Goal: Book appointment/travel/reservation

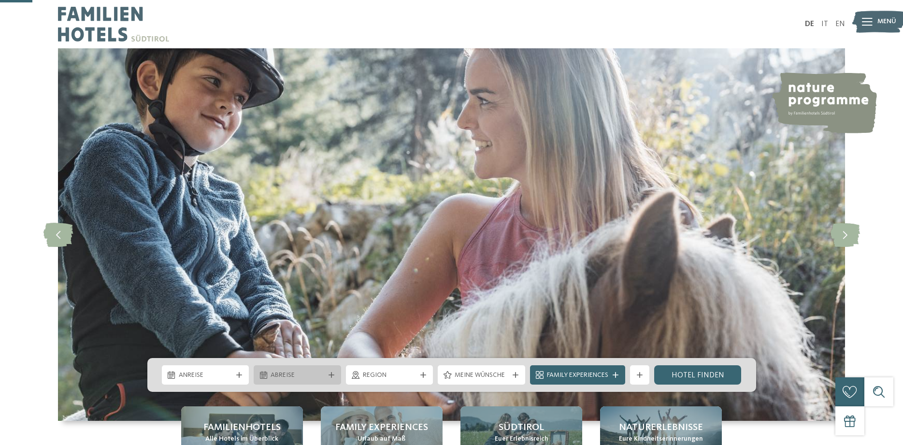
scroll to position [148, 0]
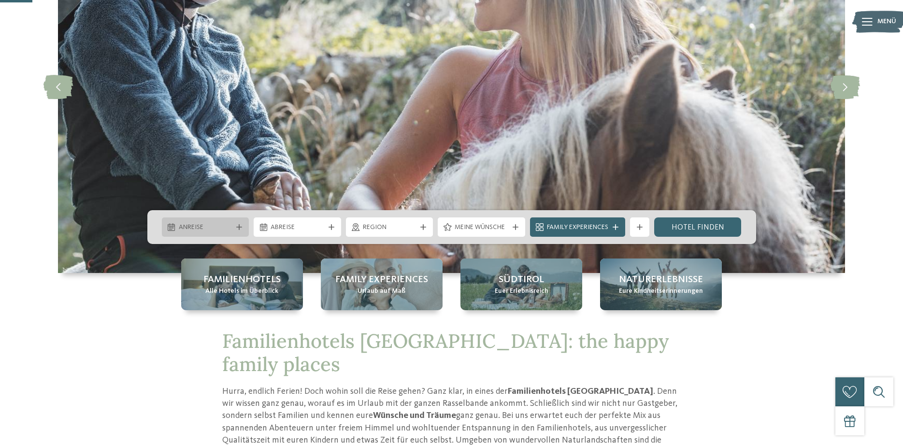
click at [219, 226] on span "Anreise" at bounding box center [206, 228] width 54 height 10
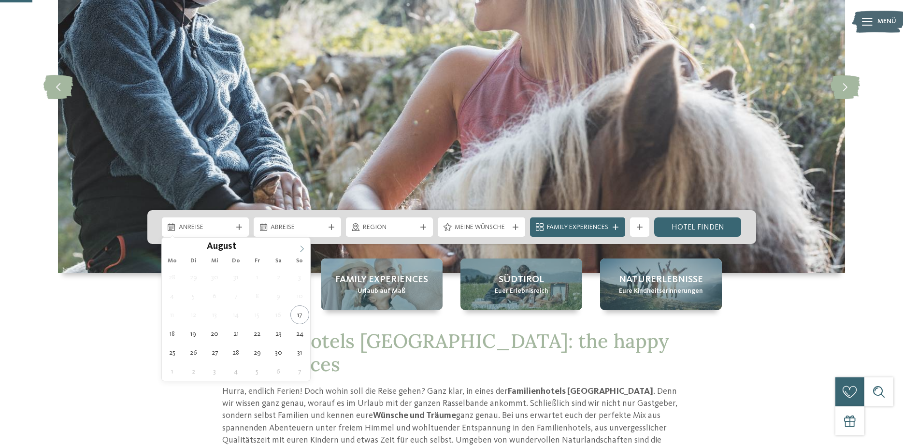
click at [301, 249] on icon at bounding box center [301, 248] width 7 height 7
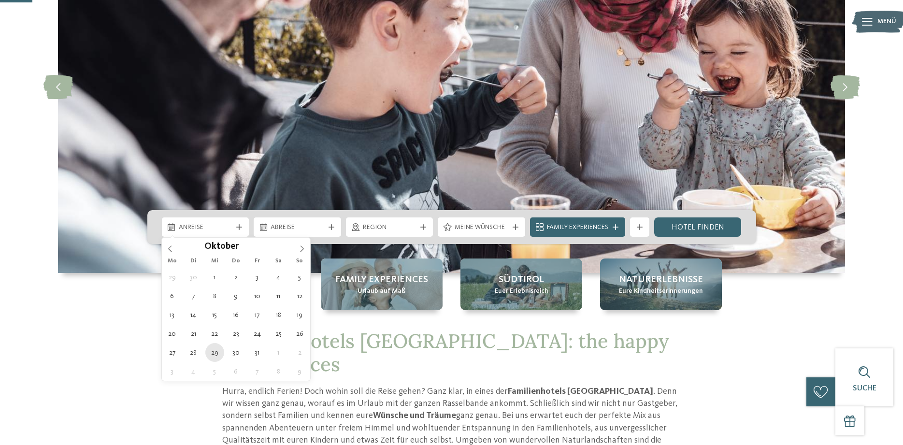
type div "29.10.2025"
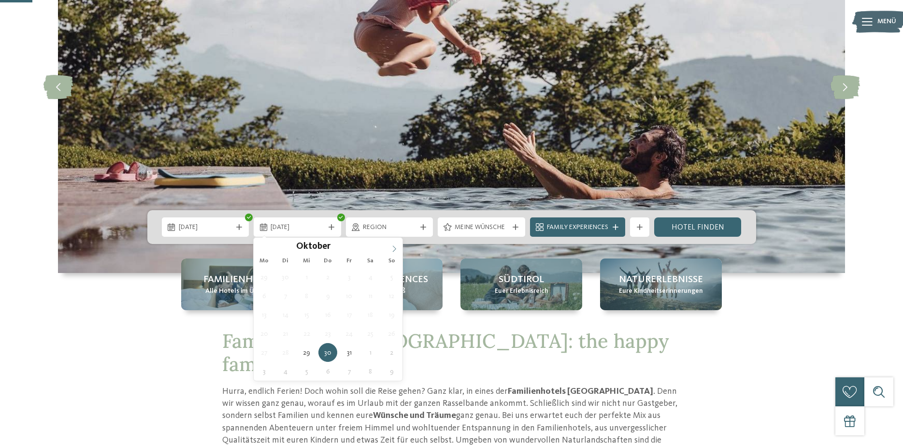
click at [393, 248] on icon at bounding box center [394, 248] width 7 height 7
type div "02.11.2025"
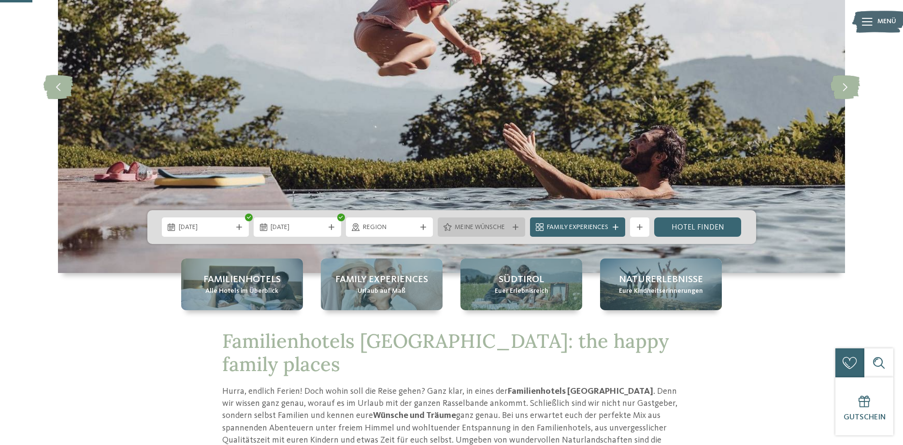
click at [516, 227] on icon at bounding box center [515, 227] width 6 height 6
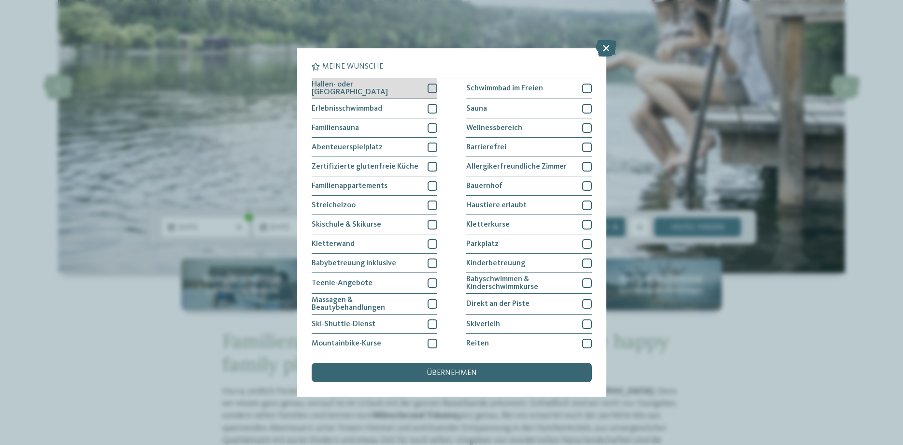
click at [433, 84] on div at bounding box center [432, 89] width 10 height 10
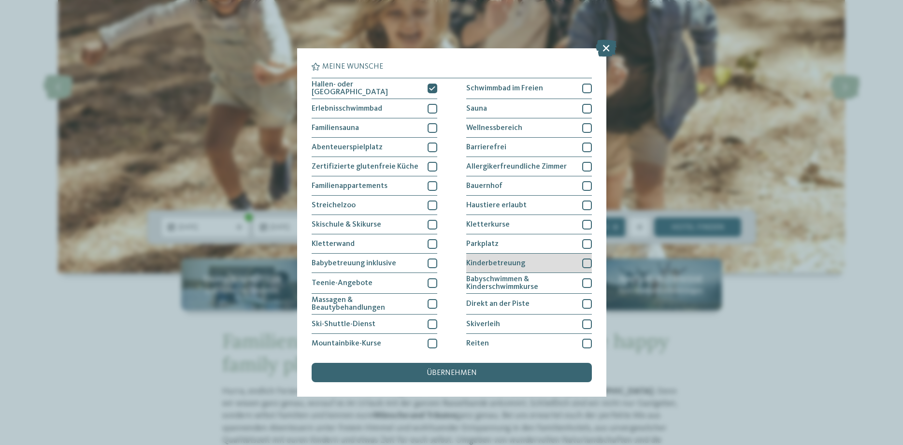
click at [582, 260] on div at bounding box center [587, 263] width 10 height 10
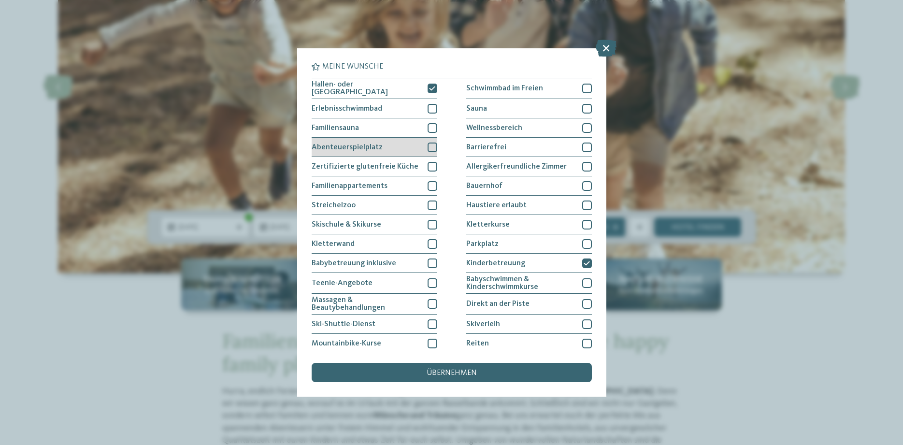
click at [431, 142] on div at bounding box center [432, 147] width 10 height 10
click at [449, 369] on span "übernehmen" at bounding box center [451, 373] width 50 height 8
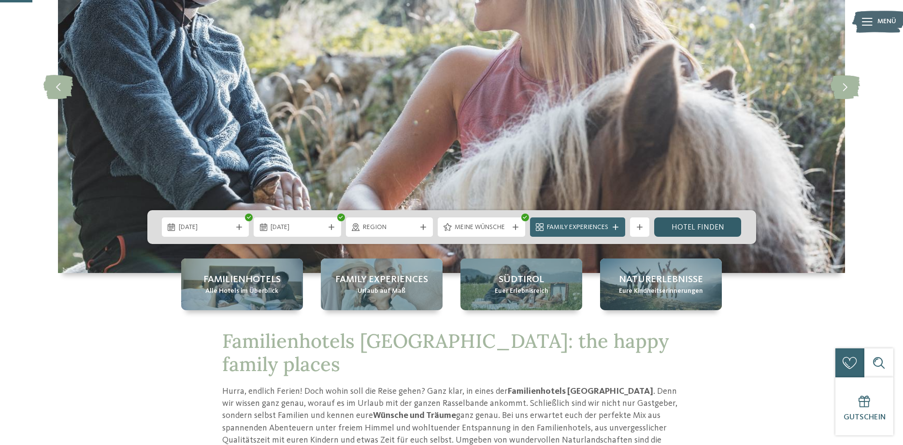
click at [689, 226] on link "Hotel finden" at bounding box center [697, 226] width 87 height 19
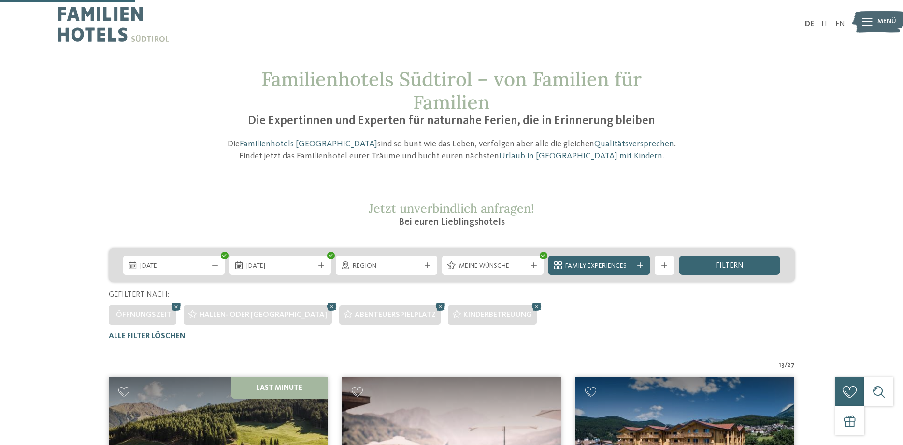
scroll to position [317, 0]
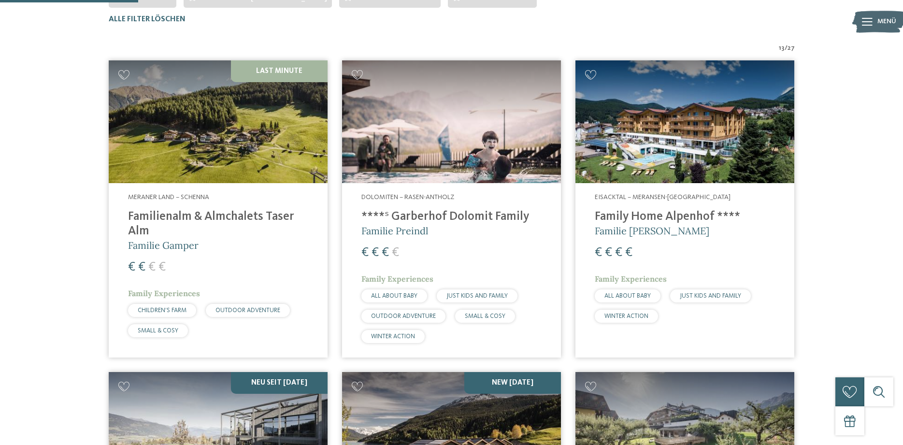
click at [217, 138] on img at bounding box center [218, 121] width 219 height 123
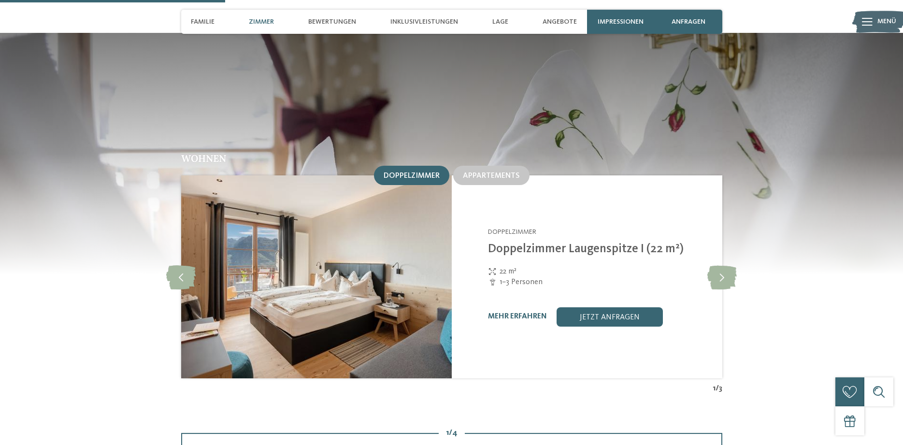
scroll to position [936, 0]
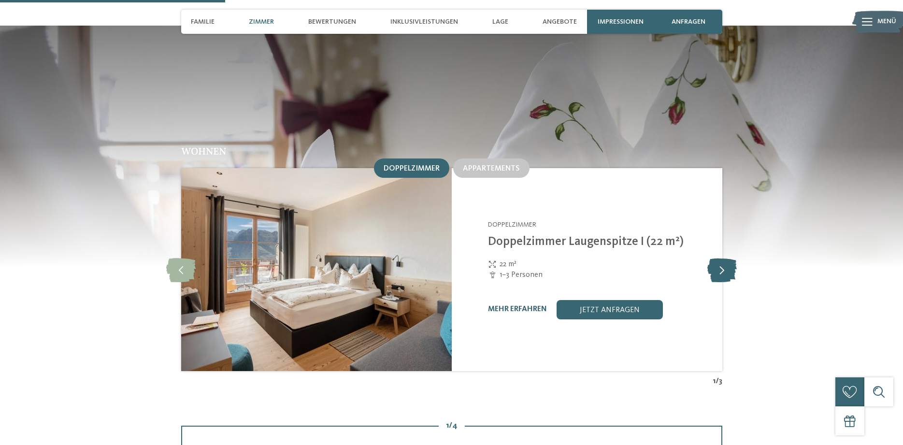
click at [729, 257] on icon at bounding box center [721, 269] width 29 height 24
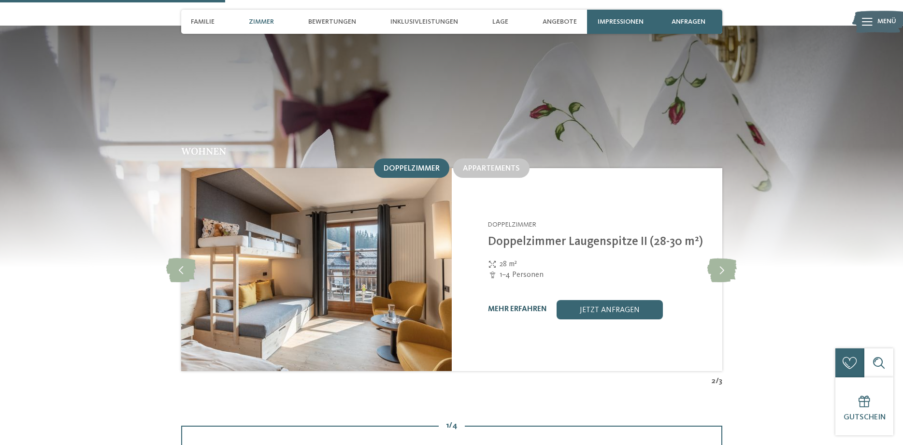
click at [517, 305] on link "mehr erfahren" at bounding box center [517, 309] width 59 height 8
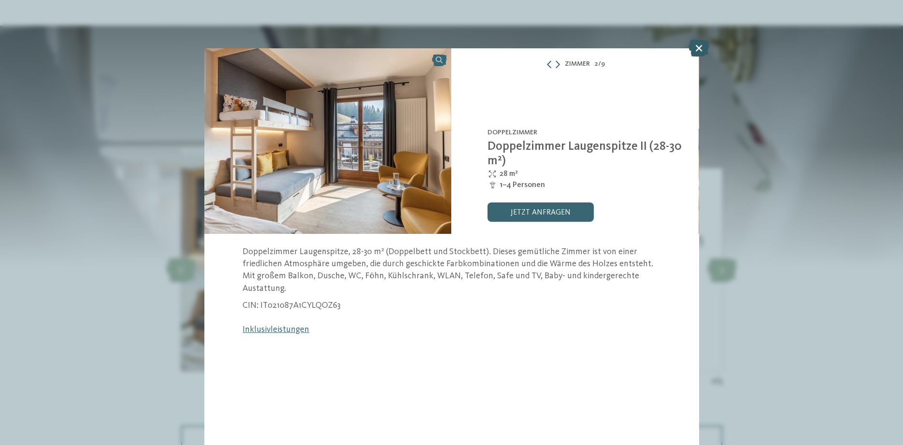
click at [696, 45] on icon at bounding box center [698, 48] width 21 height 17
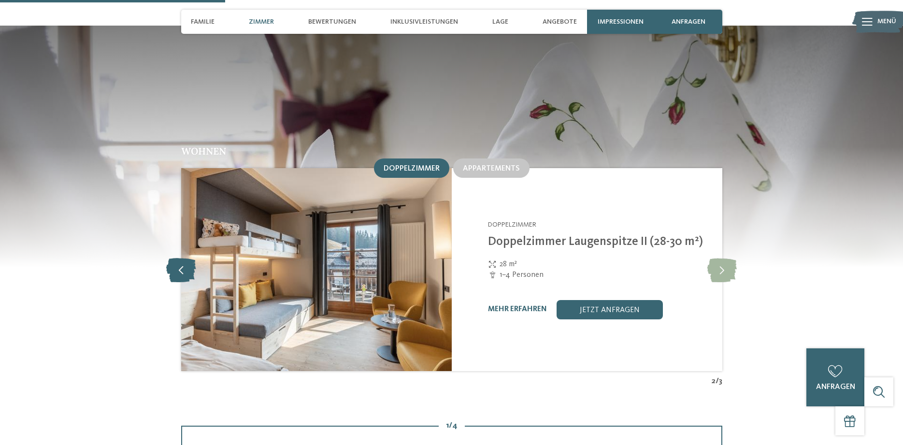
click at [185, 257] on icon at bounding box center [180, 269] width 29 height 24
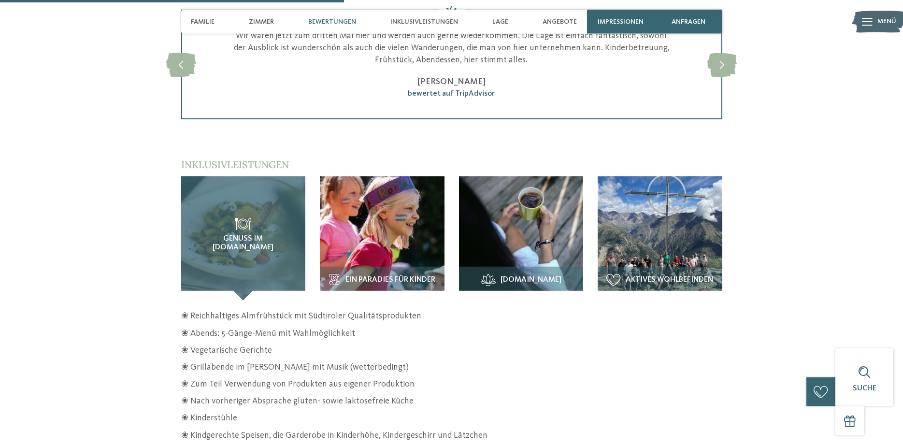
scroll to position [1330, 0]
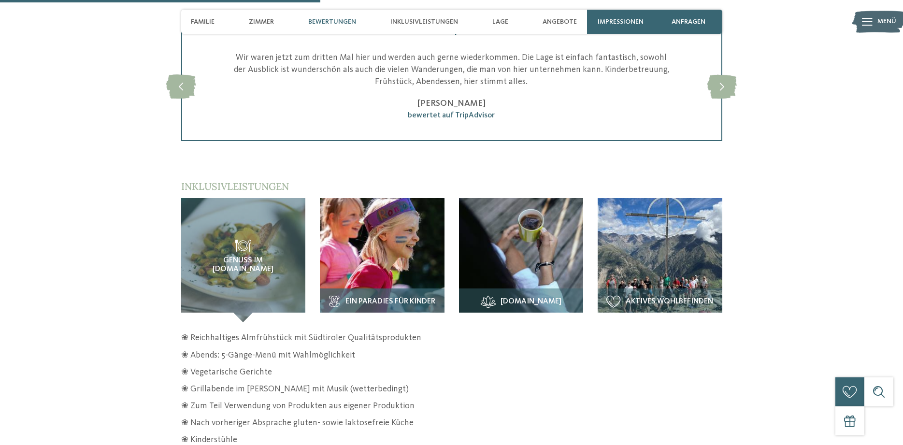
click at [374, 250] on img at bounding box center [382, 260] width 125 height 125
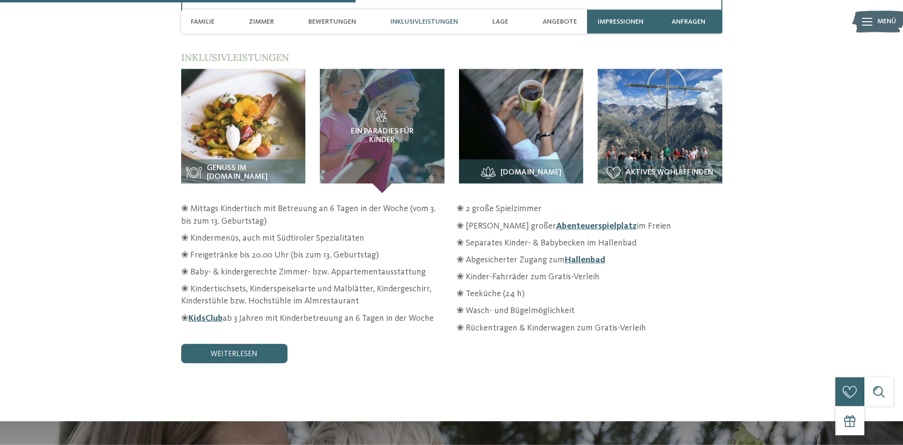
scroll to position [1478, 0]
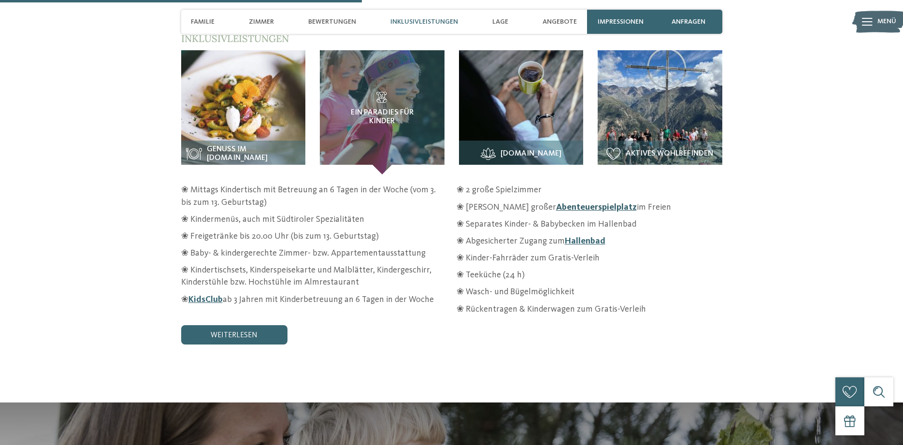
click at [558, 203] on link "Abenteuerspielplatz" at bounding box center [596, 207] width 81 height 9
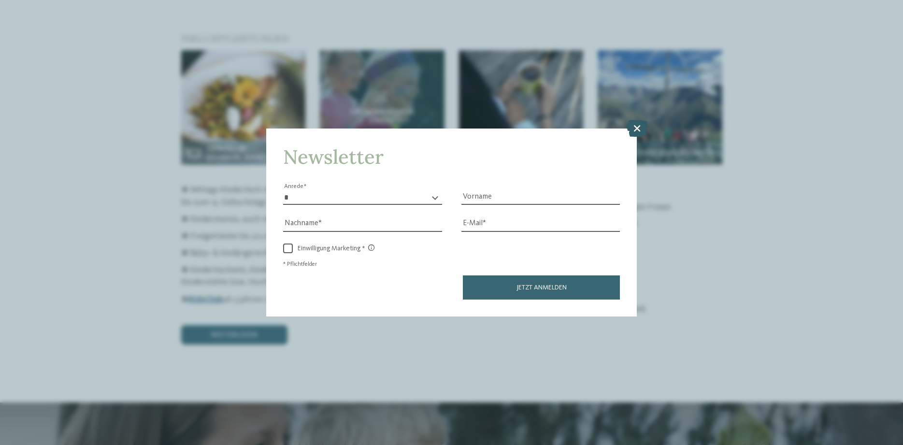
click at [636, 131] on icon at bounding box center [636, 128] width 21 height 17
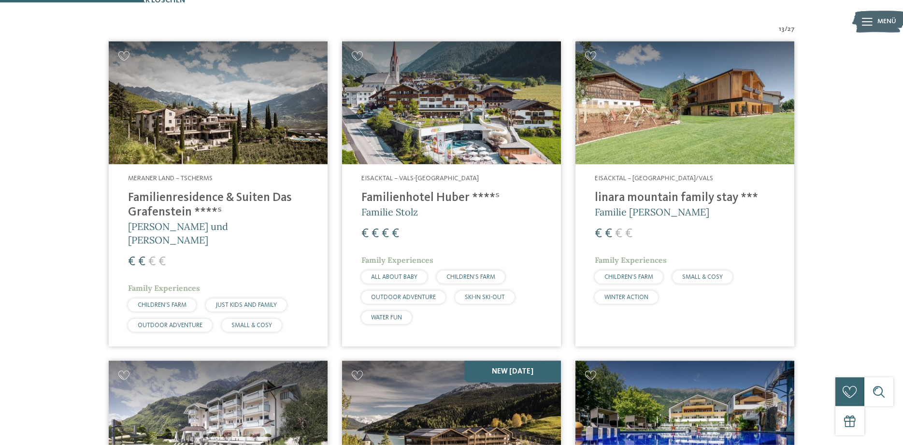
scroll to position [326, 0]
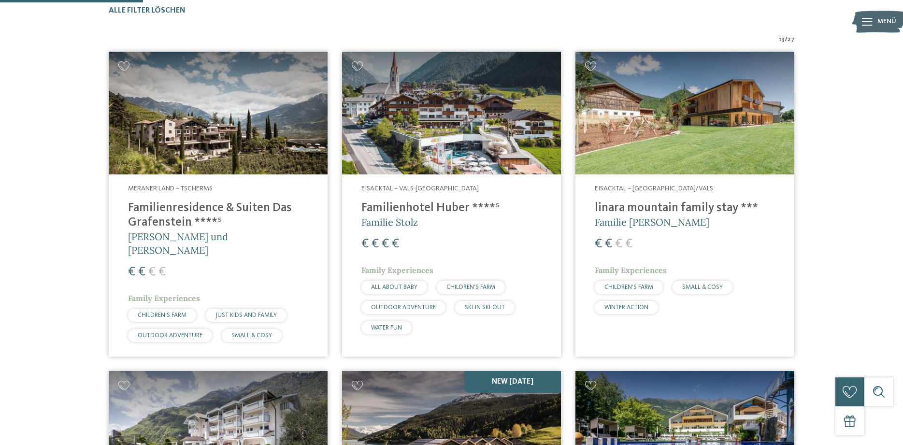
click at [685, 148] on img at bounding box center [684, 113] width 219 height 123
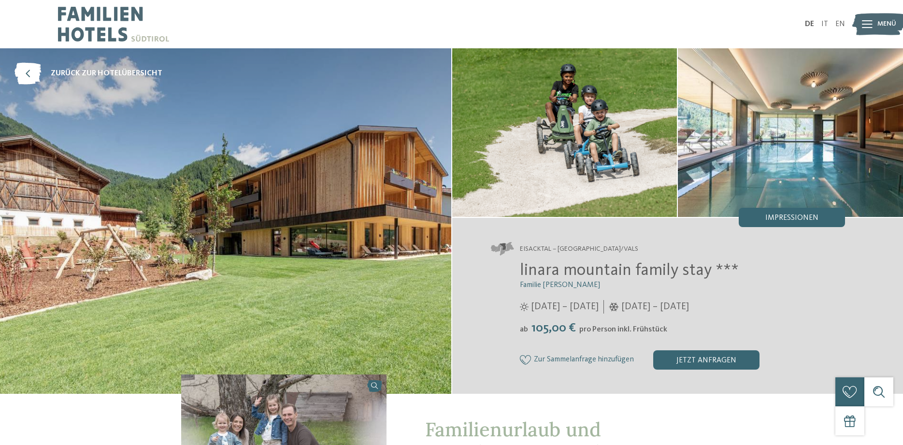
click at [881, 25] on span "Menü" at bounding box center [886, 24] width 19 height 10
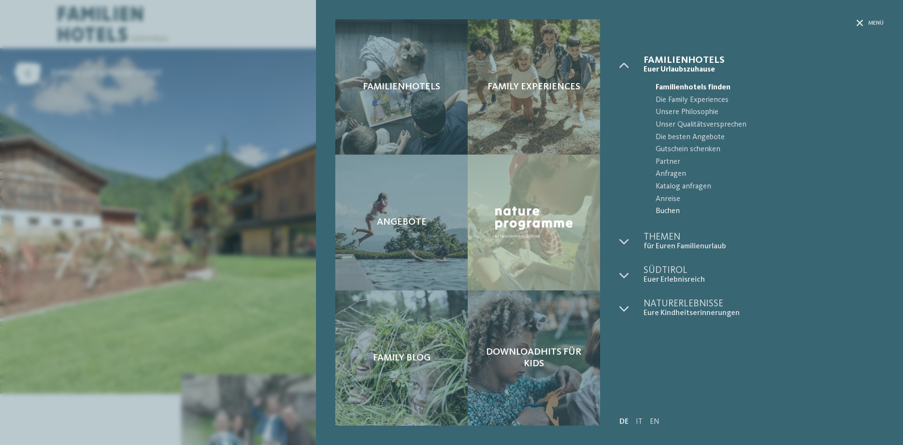
click at [672, 209] on span "Buchen" at bounding box center [769, 211] width 228 height 13
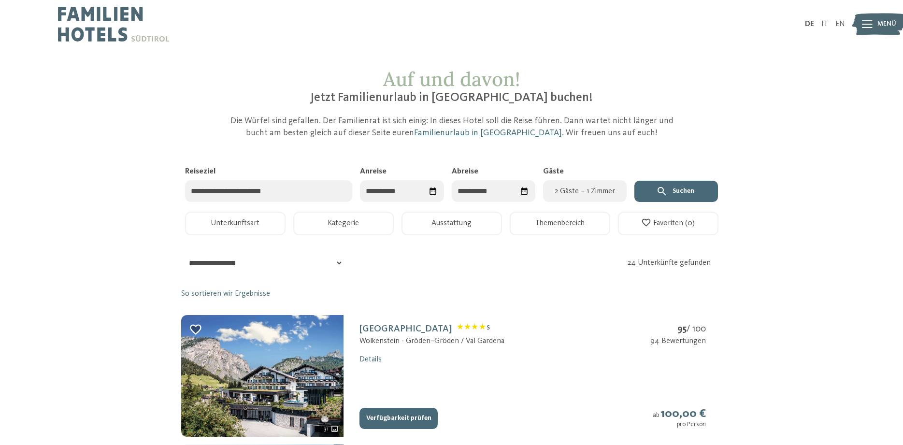
click at [409, 191] on input "Anreise" at bounding box center [402, 191] width 84 height 22
click at [465, 214] on span "Nächster Monat" at bounding box center [469, 216] width 10 height 10
click at [409, 322] on div "29" at bounding box center [406, 325] width 15 height 18
type input "**********"
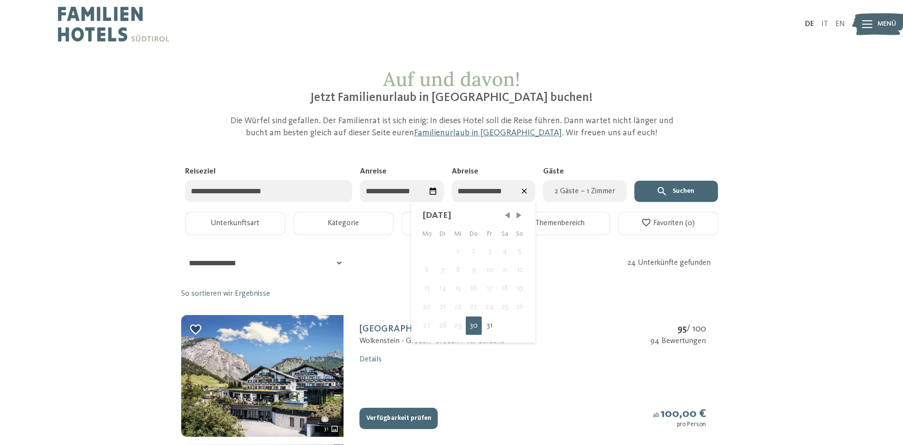
click at [517, 209] on div "[DATE] Mo Di Mi Do Fr Sa So 1 2 3 4 5 6 7 8 9 10 11 12 13 14 15 16 17 18 19 20 …" at bounding box center [473, 268] width 124 height 133
click at [517, 214] on span "Nächster Monat" at bounding box center [519, 216] width 10 height 10
click at [522, 249] on div "2" at bounding box center [519, 251] width 16 height 18
type input "**********"
click at [573, 190] on span "2 Gäste – 1 Zimmer" at bounding box center [585, 191] width 72 height 12
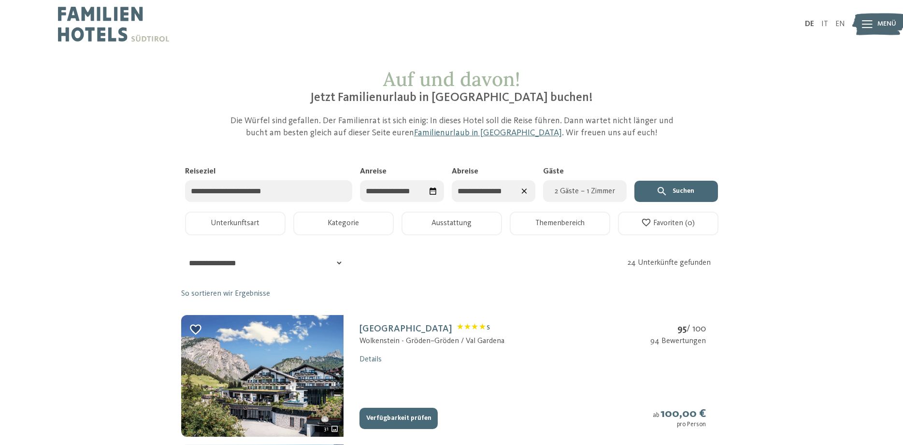
select select "*"
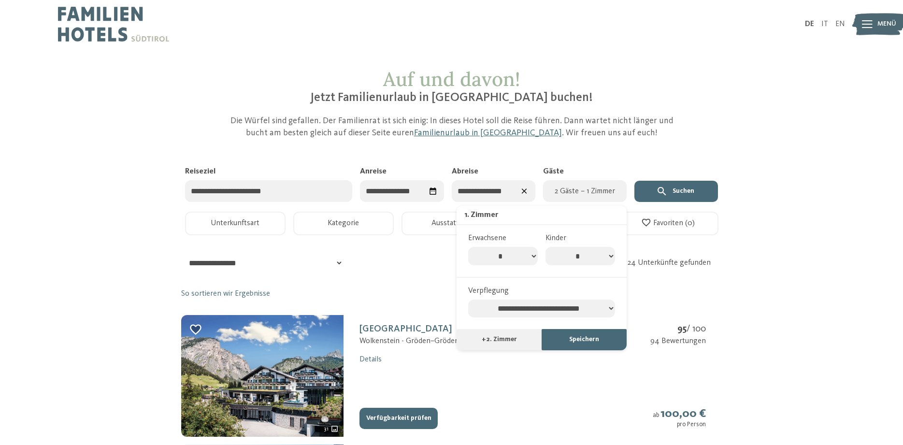
click at [545, 247] on select "* * * * * * * *" at bounding box center [580, 256] width 70 height 18
select select "*"
click option "*" at bounding box center [0, 0] width 0 height 0
select select "*"
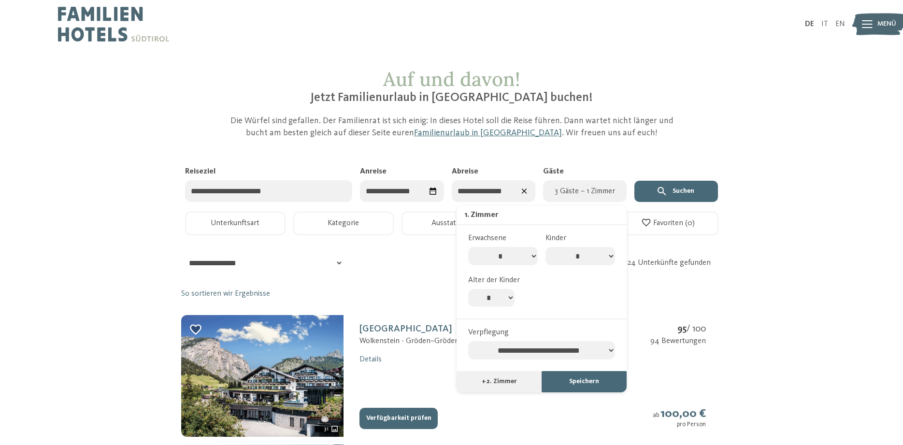
click at [575, 383] on button "Speichern" at bounding box center [583, 381] width 85 height 21
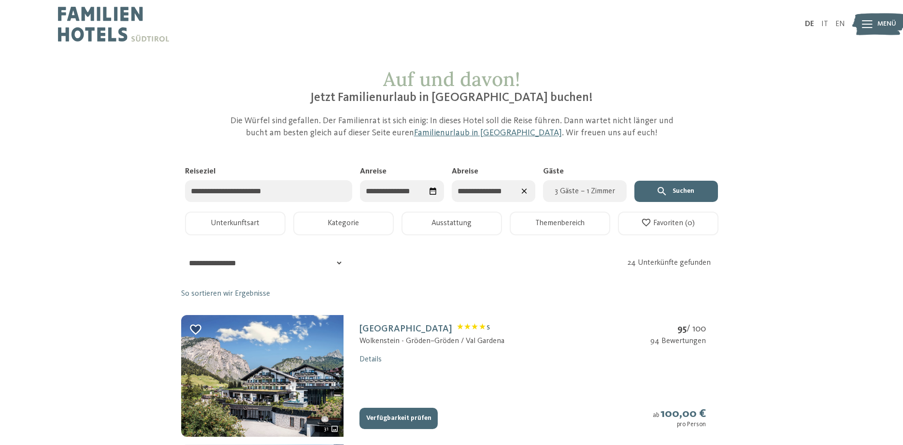
click at [680, 186] on button "Suchen" at bounding box center [676, 191] width 84 height 21
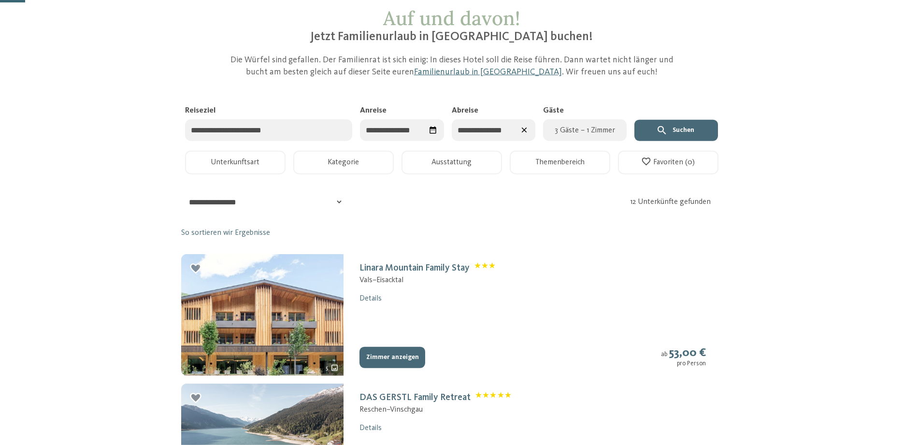
scroll to position [49, 0]
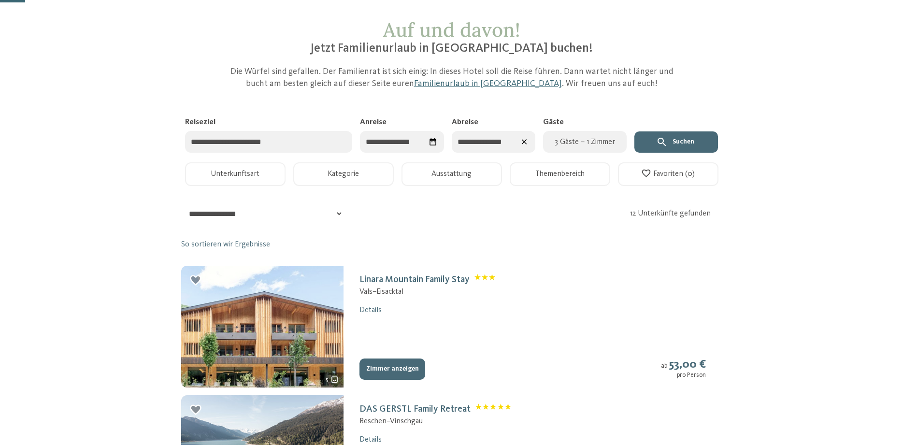
click at [449, 170] on button "Ausstattung" at bounding box center [451, 174] width 100 height 24
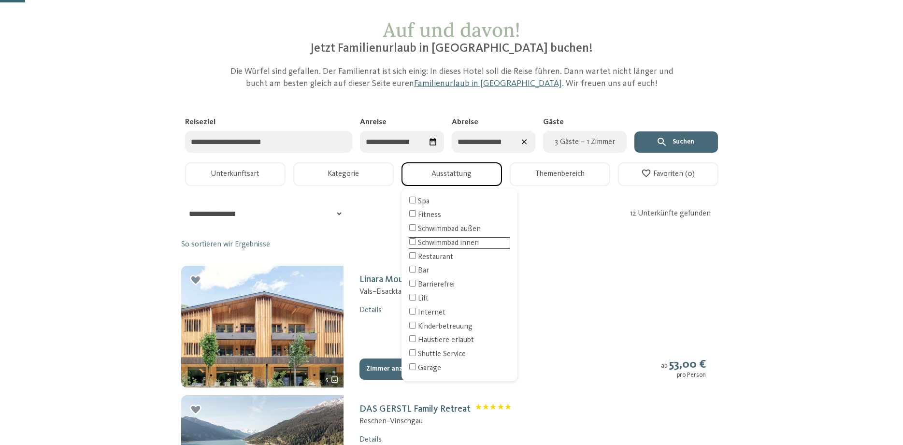
click at [454, 242] on div "Schwimmbad innen" at bounding box center [459, 243] width 100 height 11
click at [451, 326] on div "Kinderbetreuung" at bounding box center [459, 326] width 100 height 11
click at [678, 140] on button "Suchen" at bounding box center [676, 141] width 84 height 21
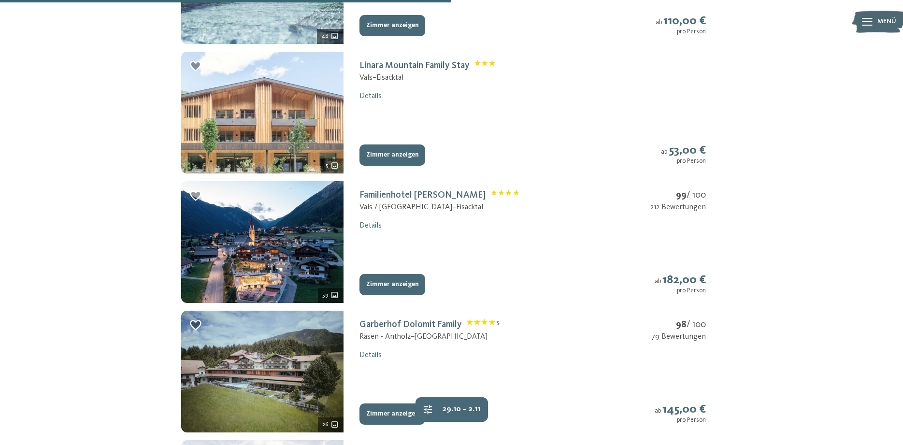
scroll to position [887, 0]
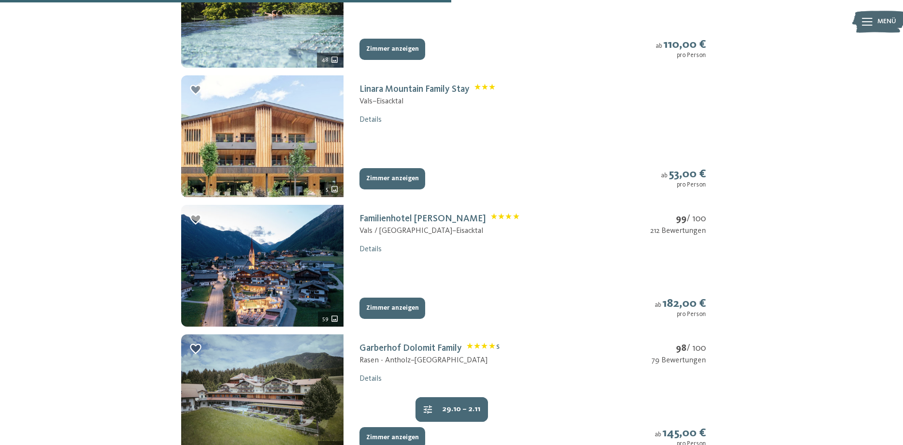
click at [384, 175] on button "Zimmer anzeigen" at bounding box center [392, 178] width 66 height 21
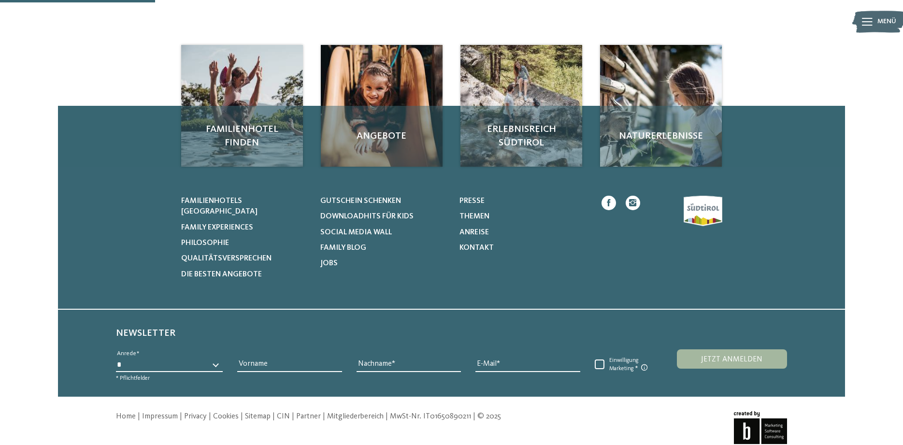
scroll to position [158, 0]
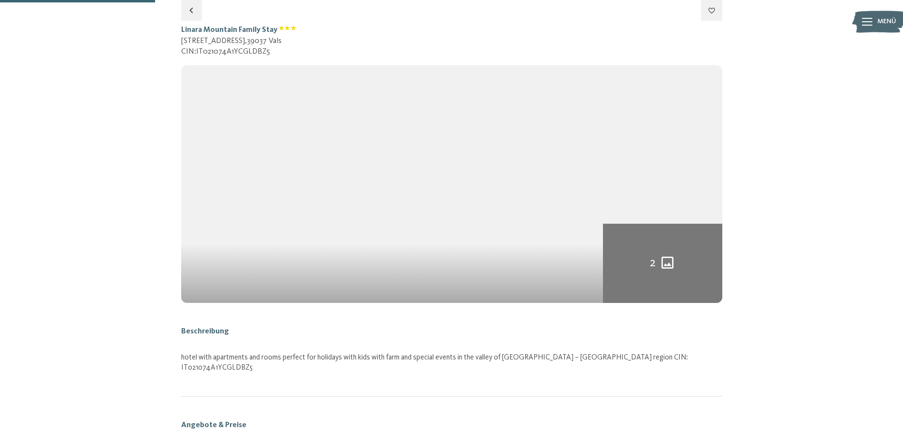
select select "*"
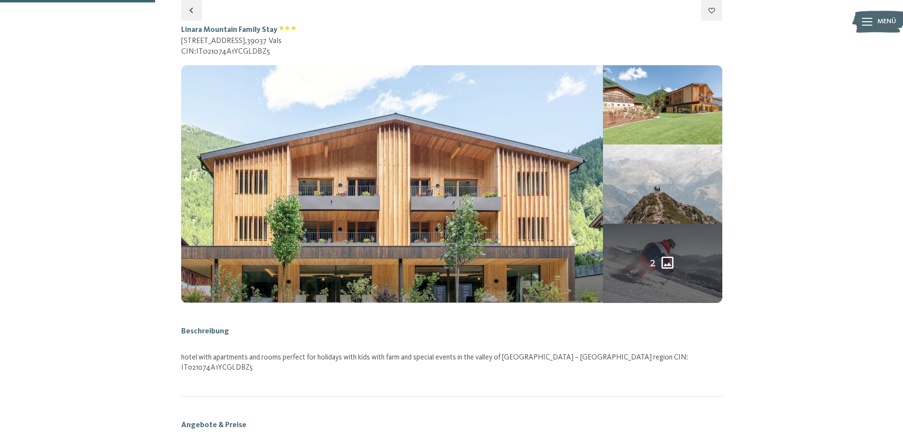
select select "**********"
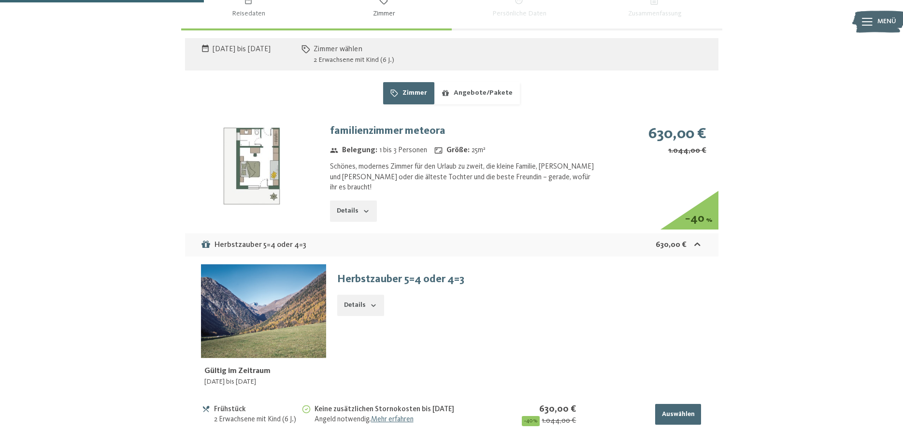
scroll to position [602, 0]
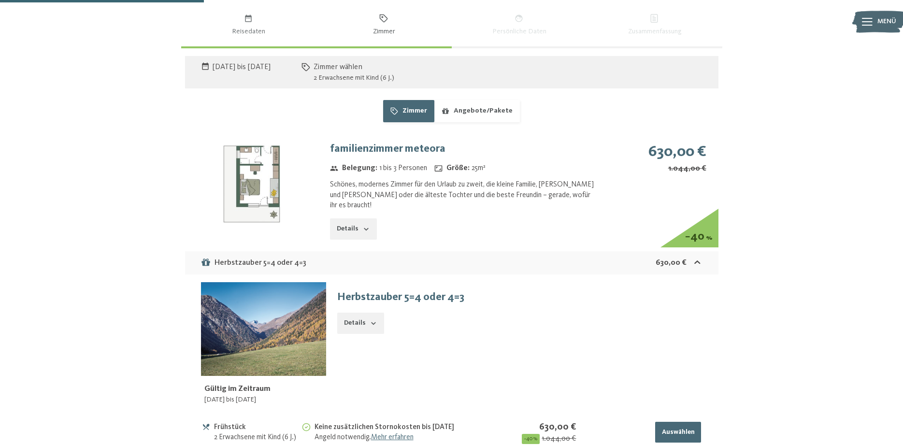
click at [673, 422] on button "Auswählen" at bounding box center [678, 432] width 46 height 21
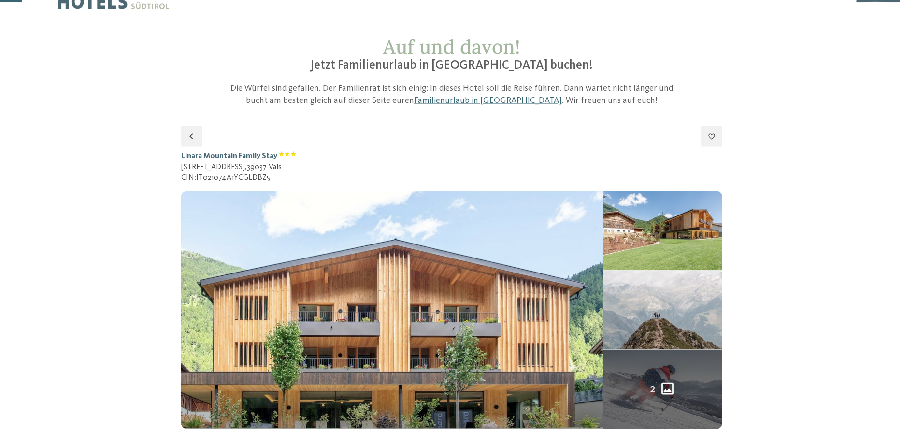
scroll to position [3, 0]
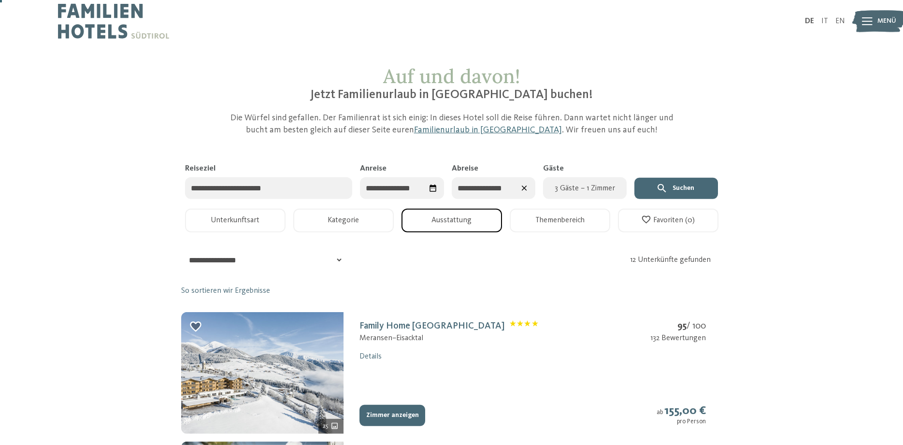
click at [240, 219] on button "Unterkunftsart" at bounding box center [235, 221] width 100 height 24
click at [242, 218] on button "Unterkunftsart" at bounding box center [235, 221] width 100 height 24
click at [337, 219] on button "Kategorie" at bounding box center [343, 221] width 100 height 24
click at [457, 217] on button "Ausstattung" at bounding box center [451, 221] width 100 height 24
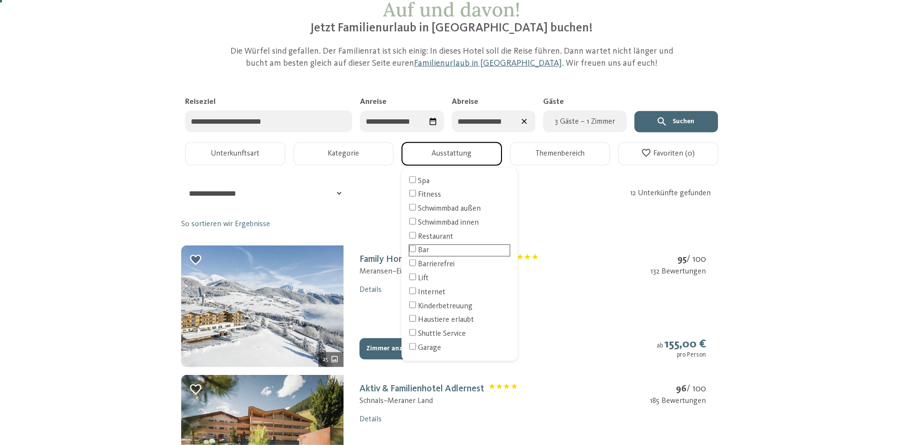
scroll to position [101, 0]
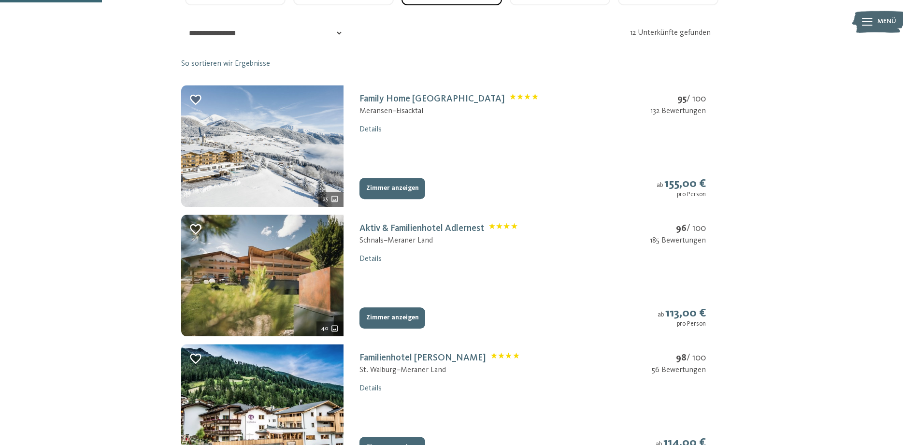
scroll to position [249, 0]
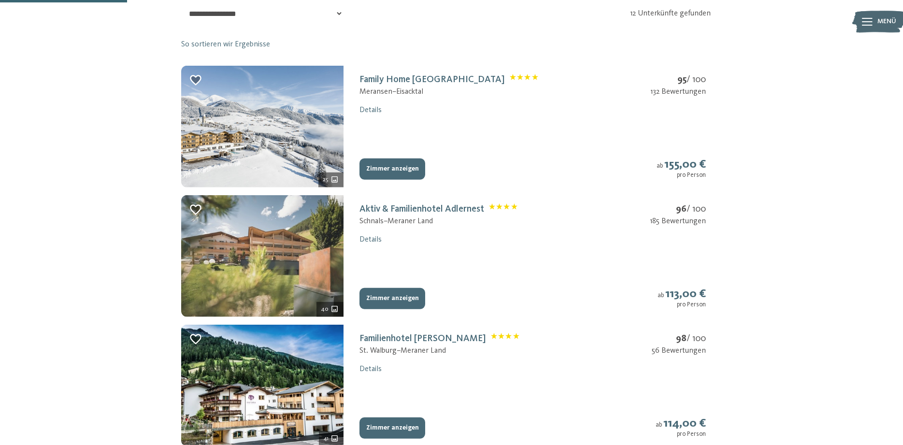
click at [274, 246] on img at bounding box center [262, 256] width 162 height 122
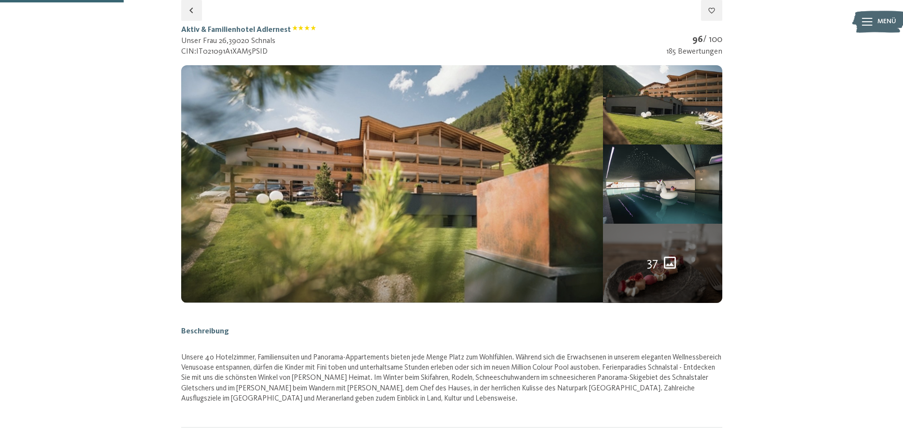
select select "*"
select select "**********"
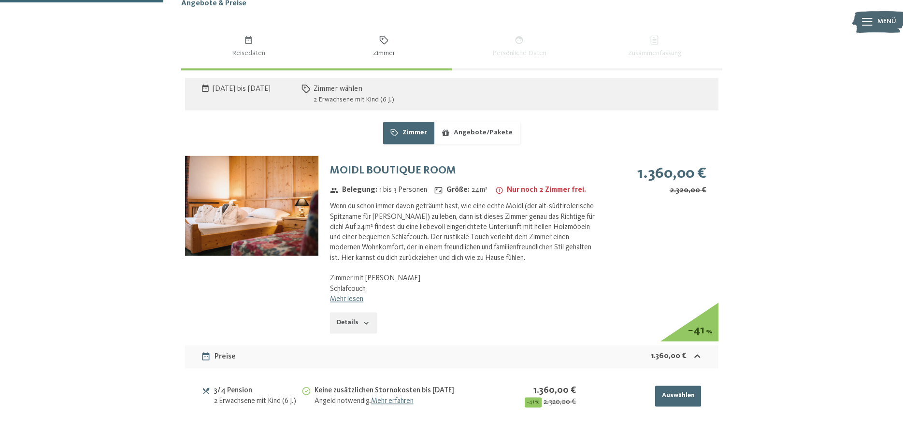
scroll to position [602, 0]
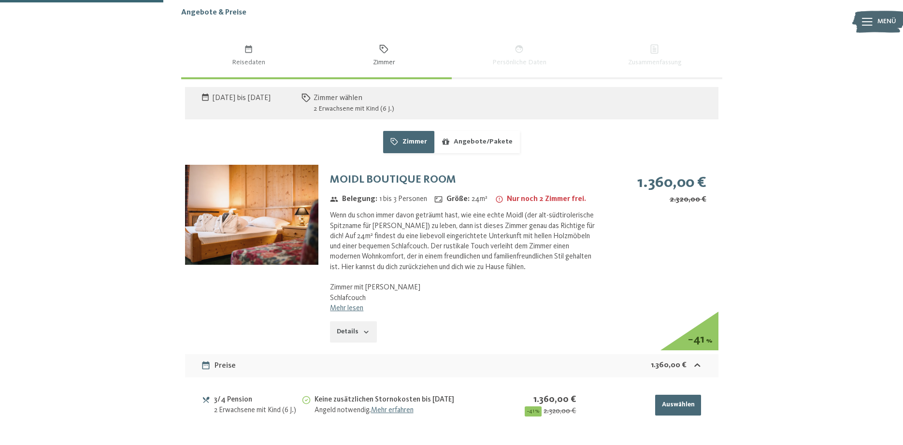
click at [368, 332] on icon "button" at bounding box center [366, 332] width 8 height 8
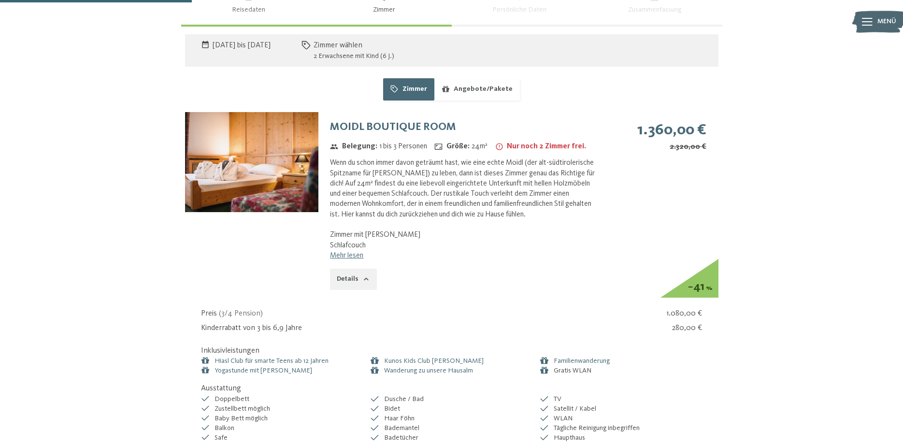
scroll to position [651, 0]
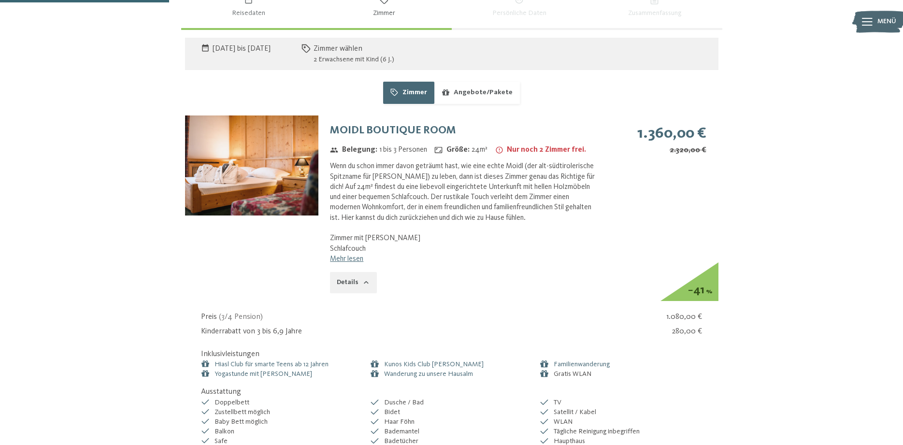
click at [415, 89] on button "Zimmer" at bounding box center [408, 93] width 51 height 22
click at [483, 95] on button "Angebote/Pakete" at bounding box center [476, 93] width 85 height 22
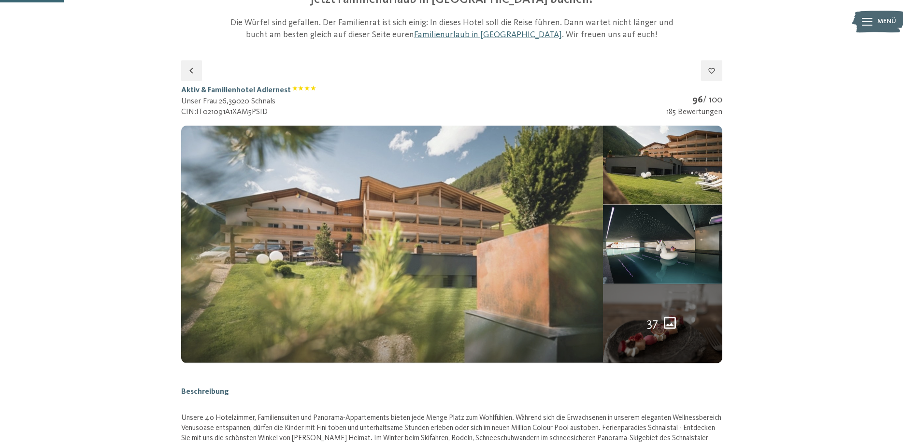
scroll to position [0, 0]
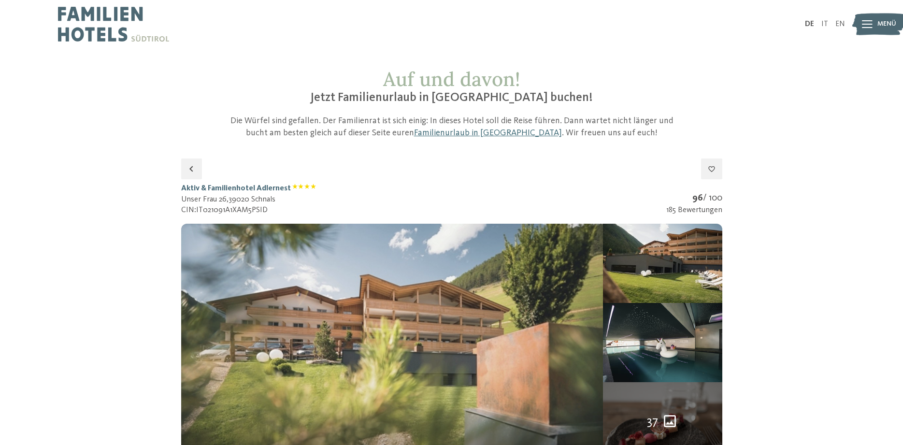
click at [331, 315] on img at bounding box center [392, 342] width 422 height 237
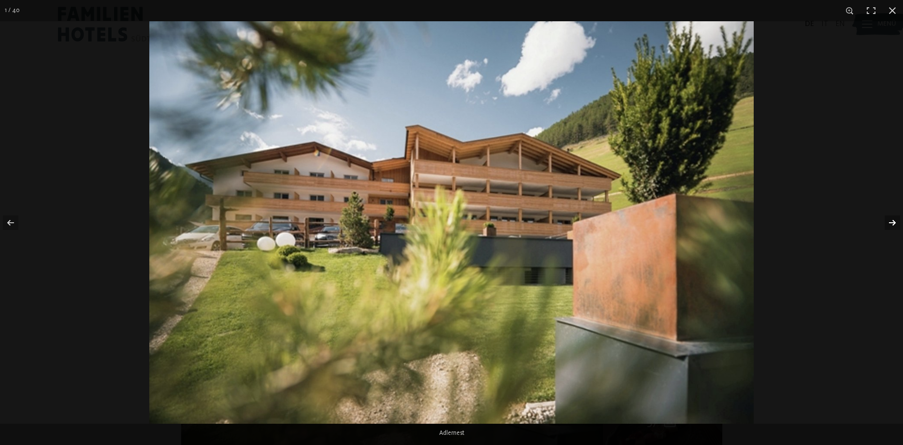
click at [890, 225] on button "button" at bounding box center [886, 222] width 34 height 48
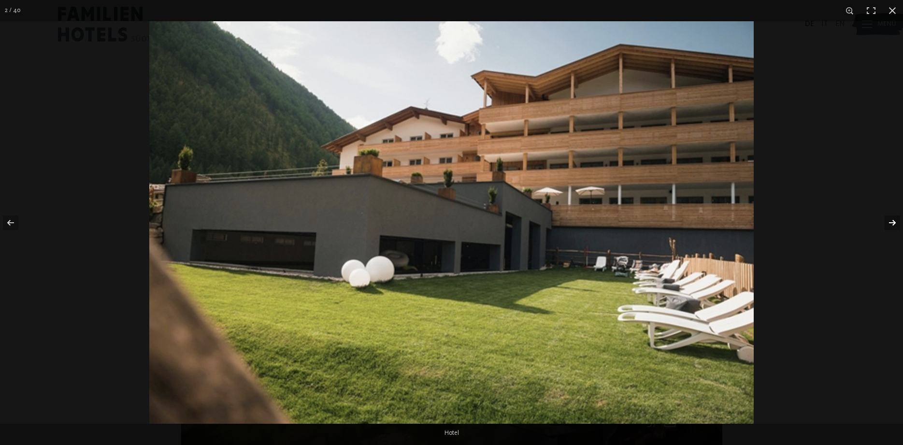
click at [890, 225] on button "button" at bounding box center [886, 222] width 34 height 48
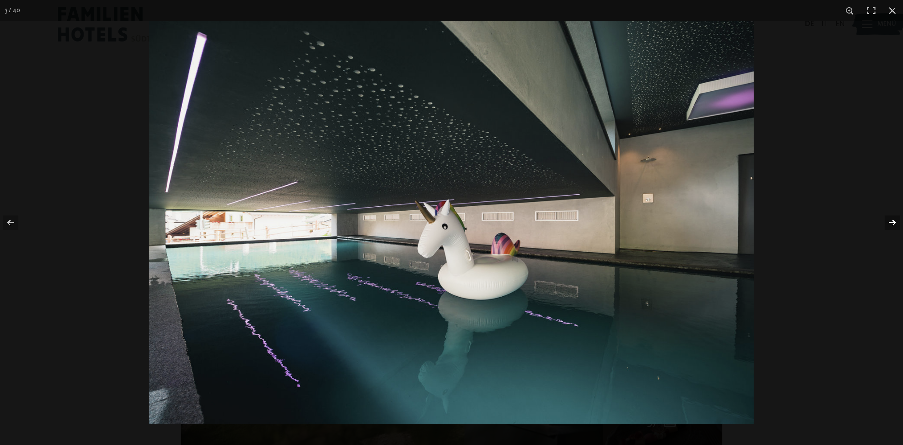
click at [890, 225] on button "button" at bounding box center [886, 222] width 34 height 48
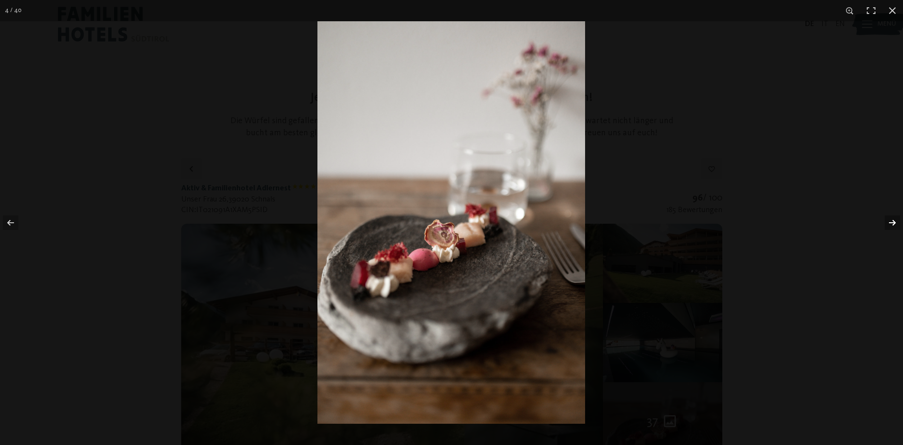
click at [890, 225] on button "button" at bounding box center [886, 222] width 34 height 48
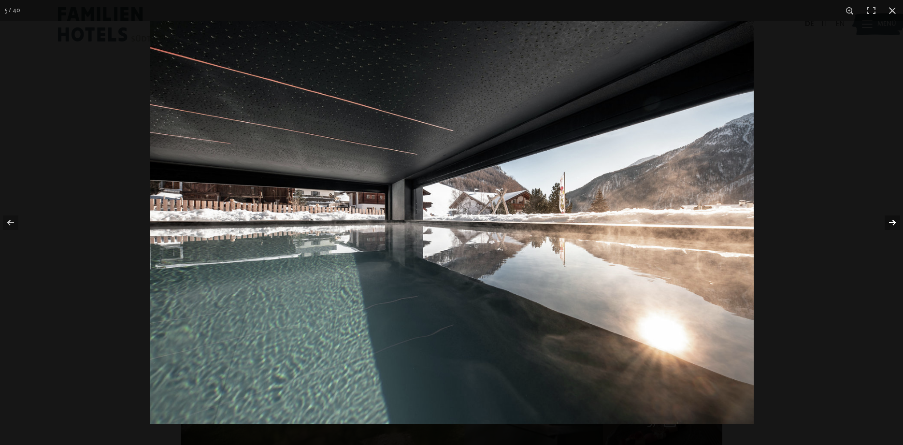
click at [890, 225] on button "button" at bounding box center [886, 222] width 34 height 48
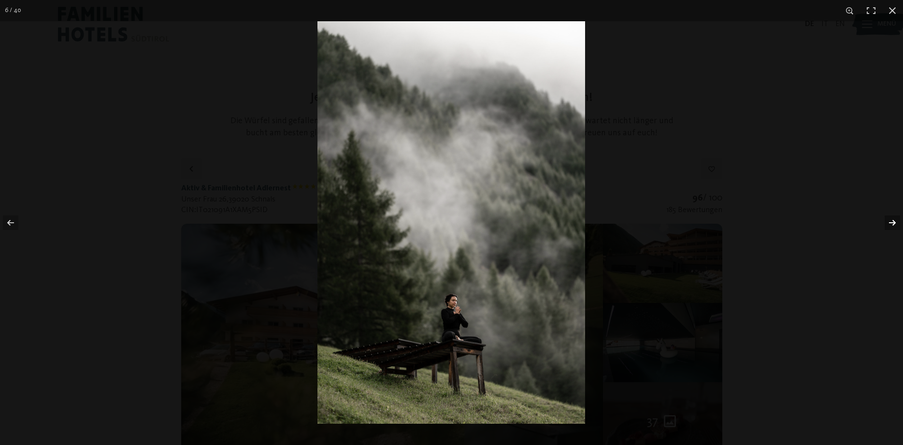
click at [890, 225] on button "button" at bounding box center [886, 222] width 34 height 48
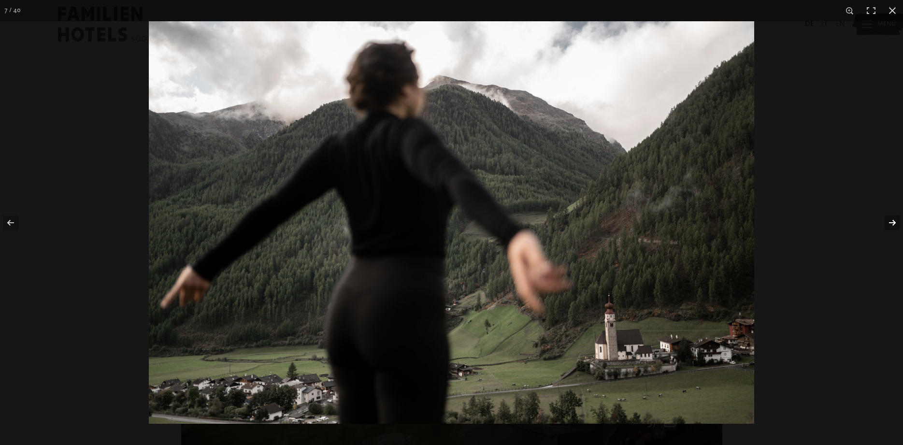
click at [890, 225] on button "button" at bounding box center [886, 222] width 34 height 48
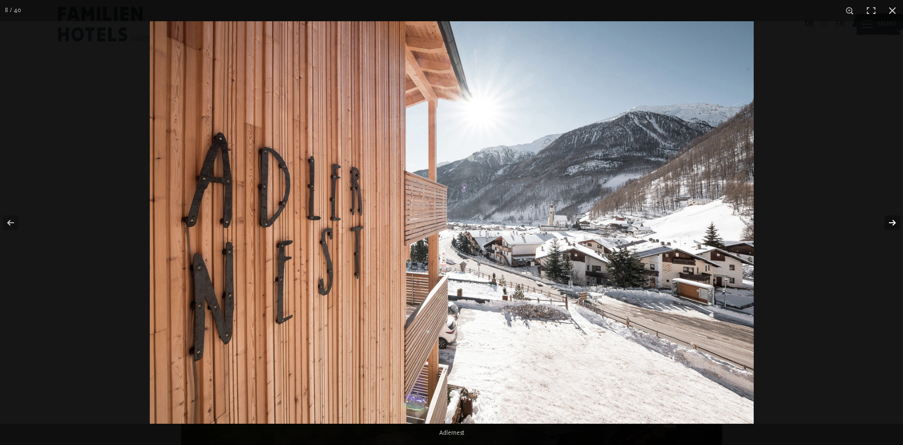
click at [890, 225] on button "button" at bounding box center [886, 222] width 34 height 48
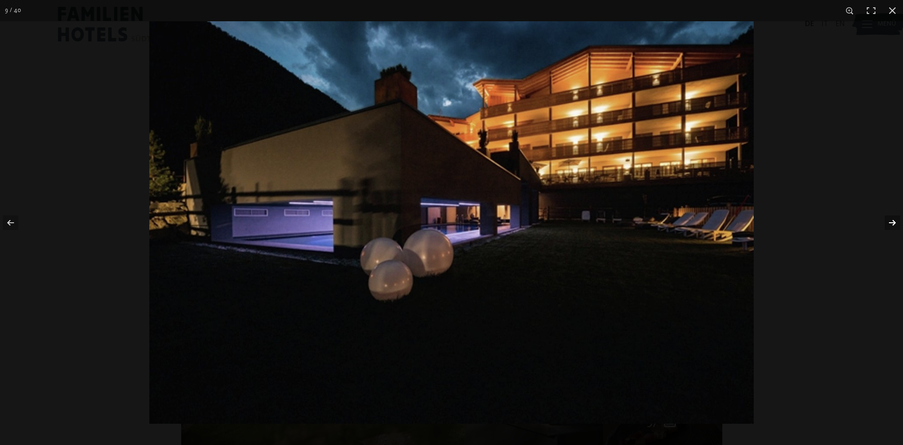
click at [890, 225] on button "button" at bounding box center [886, 222] width 34 height 48
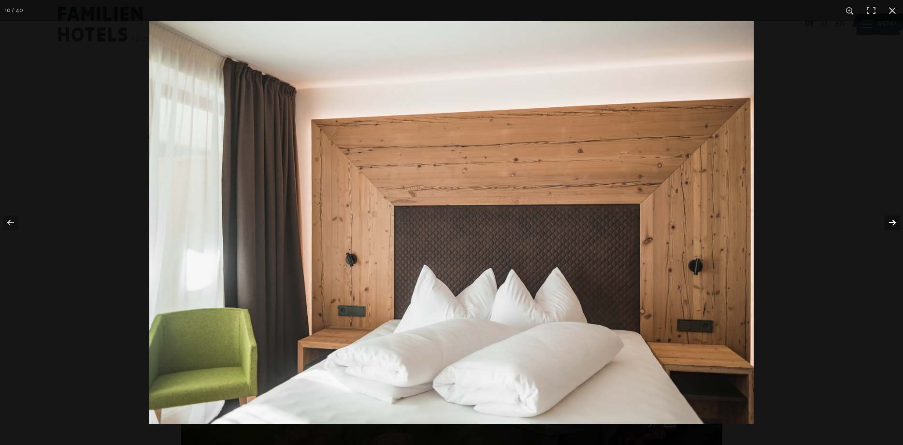
click at [890, 225] on button "button" at bounding box center [886, 222] width 34 height 48
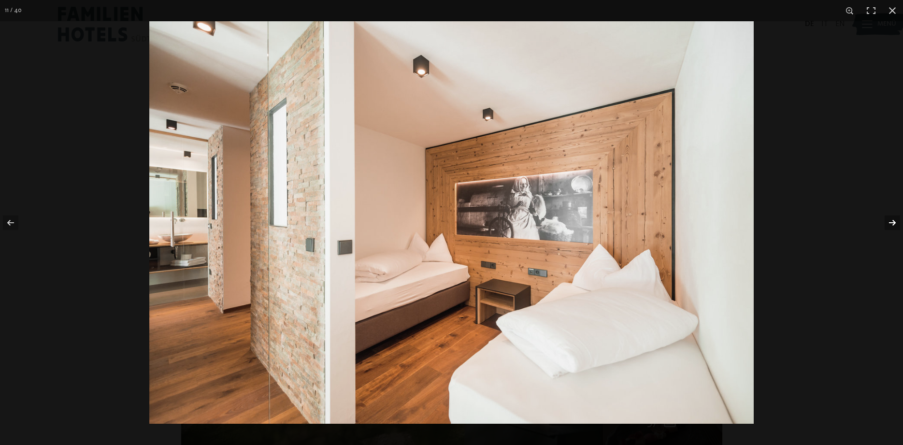
click at [890, 225] on button "button" at bounding box center [886, 222] width 34 height 48
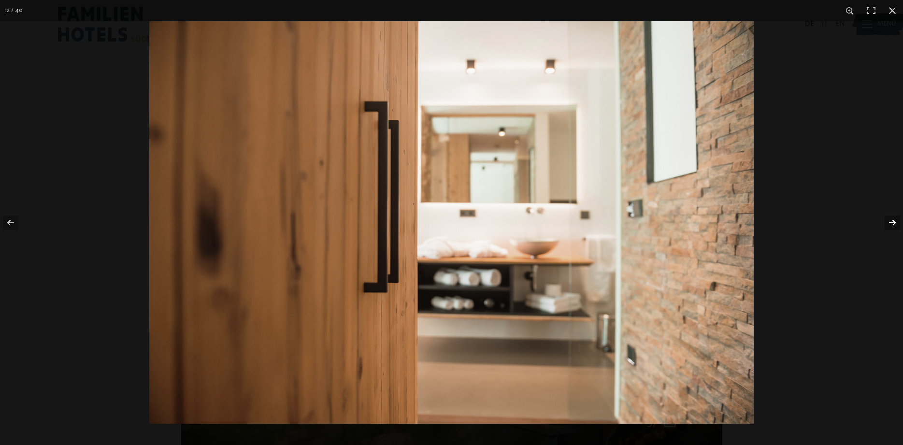
click at [890, 225] on button "button" at bounding box center [886, 222] width 34 height 48
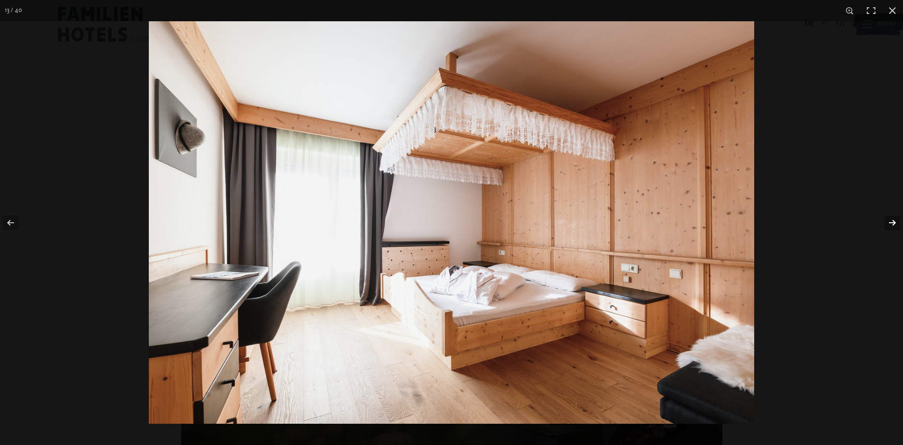
click at [890, 225] on button "button" at bounding box center [886, 222] width 34 height 48
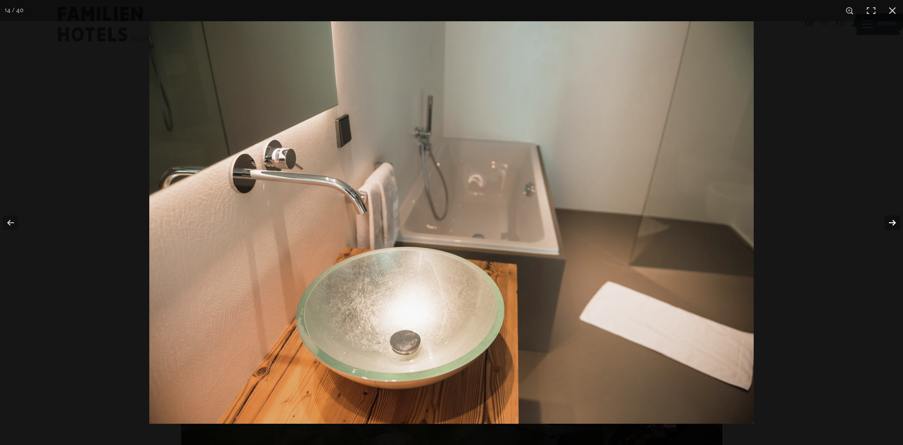
click at [890, 225] on button "button" at bounding box center [886, 222] width 34 height 48
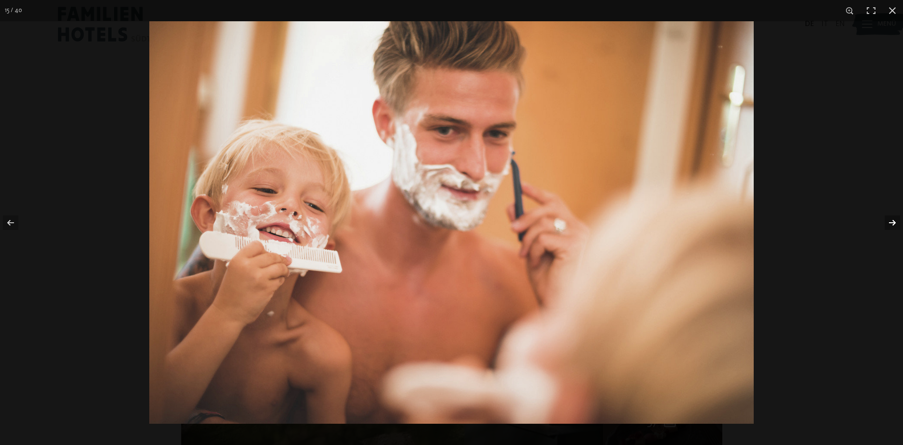
click at [890, 225] on button "button" at bounding box center [886, 222] width 34 height 48
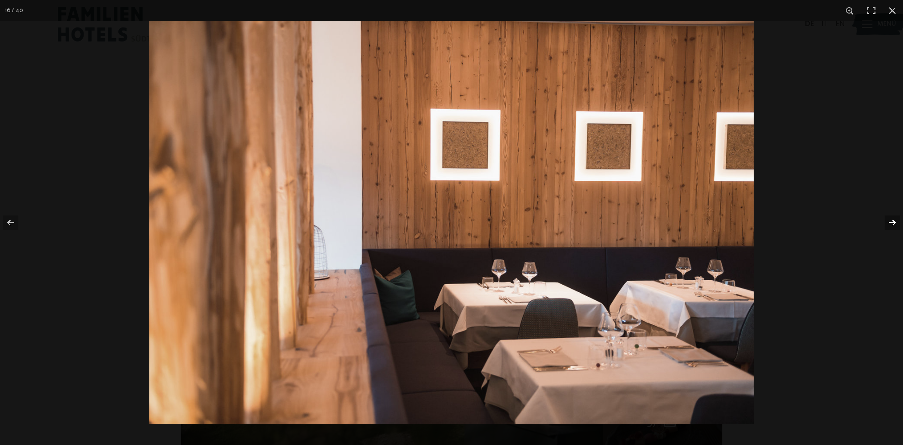
click at [890, 225] on button "button" at bounding box center [886, 222] width 34 height 48
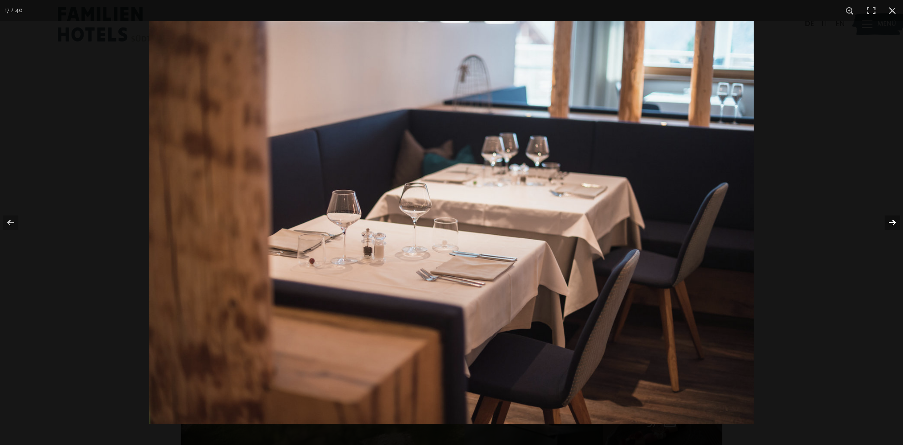
click at [890, 225] on button "button" at bounding box center [886, 222] width 34 height 48
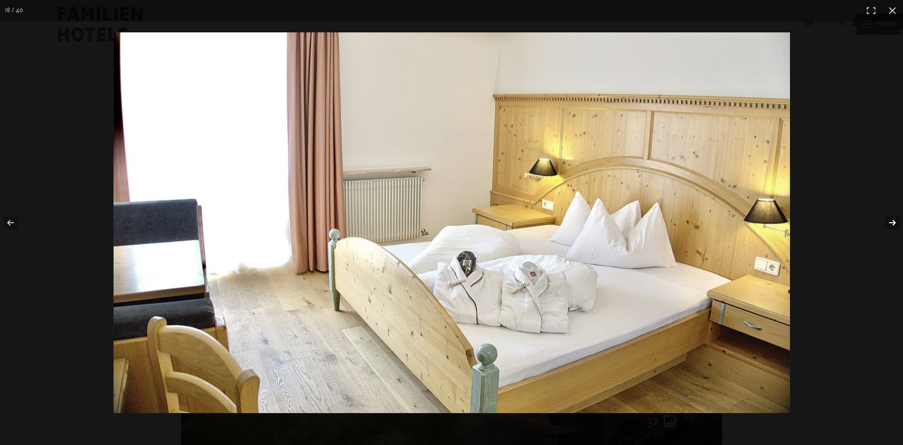
click at [890, 225] on button "button" at bounding box center [886, 222] width 34 height 48
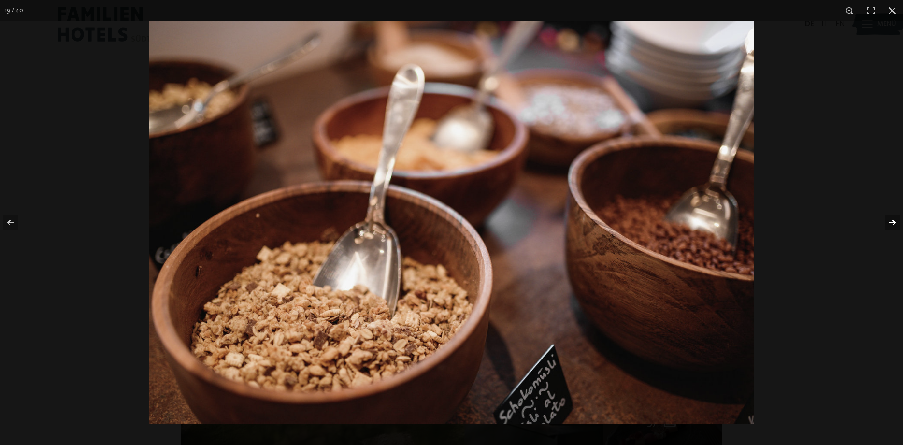
click at [890, 225] on button "button" at bounding box center [886, 222] width 34 height 48
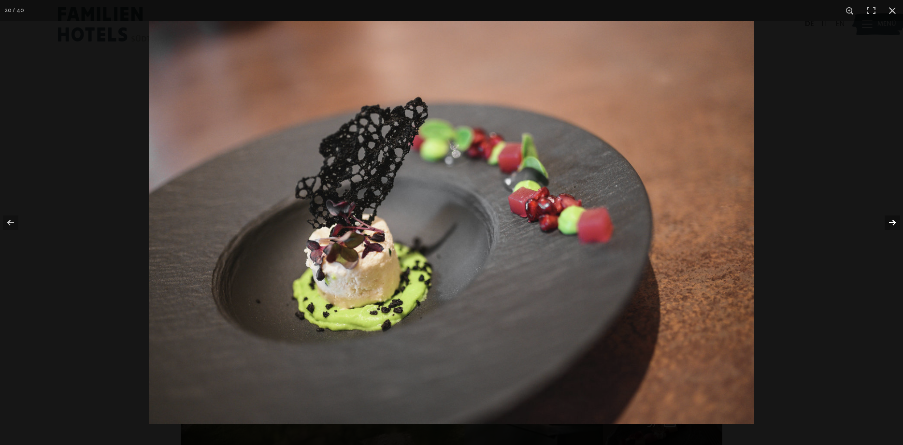
click at [890, 225] on button "button" at bounding box center [886, 222] width 34 height 48
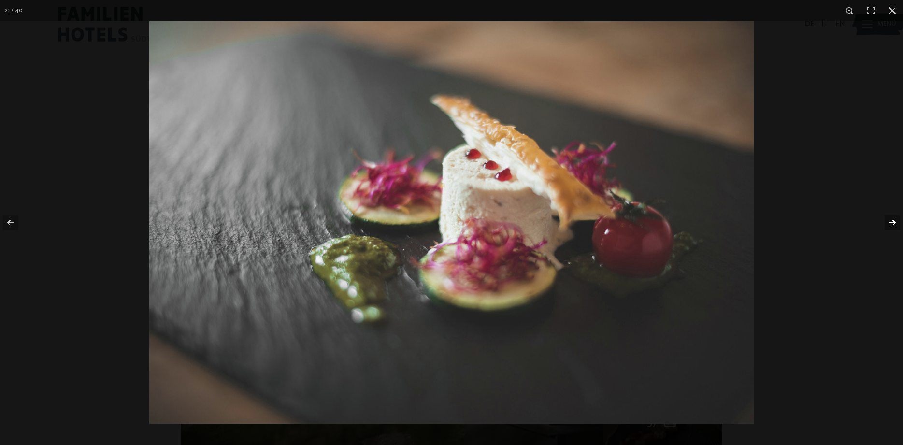
click at [890, 225] on button "button" at bounding box center [886, 222] width 34 height 48
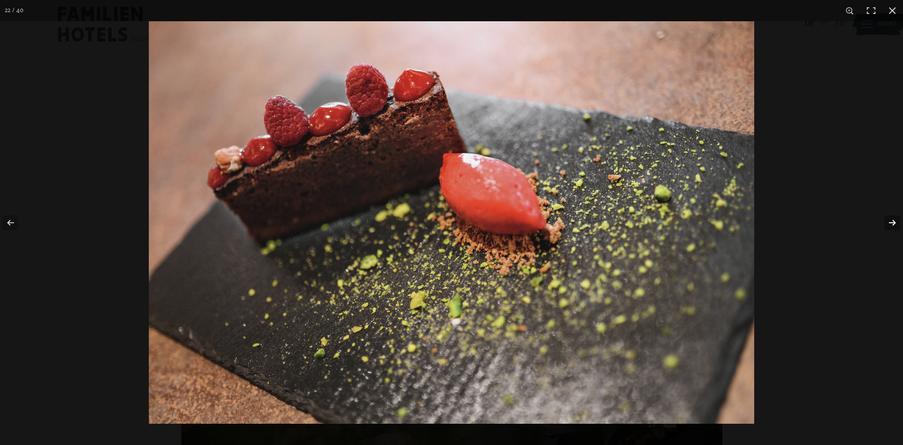
click at [891, 223] on button "button" at bounding box center [886, 222] width 34 height 48
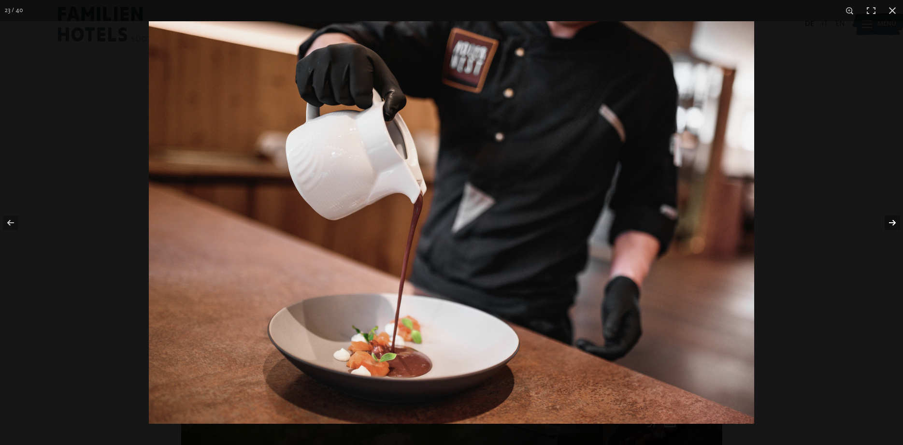
click at [891, 223] on button "button" at bounding box center [886, 222] width 34 height 48
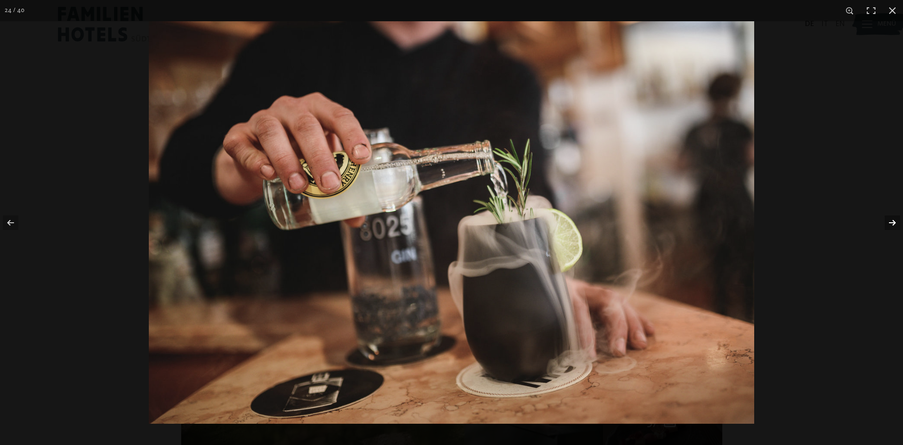
click at [891, 223] on button "button" at bounding box center [886, 222] width 34 height 48
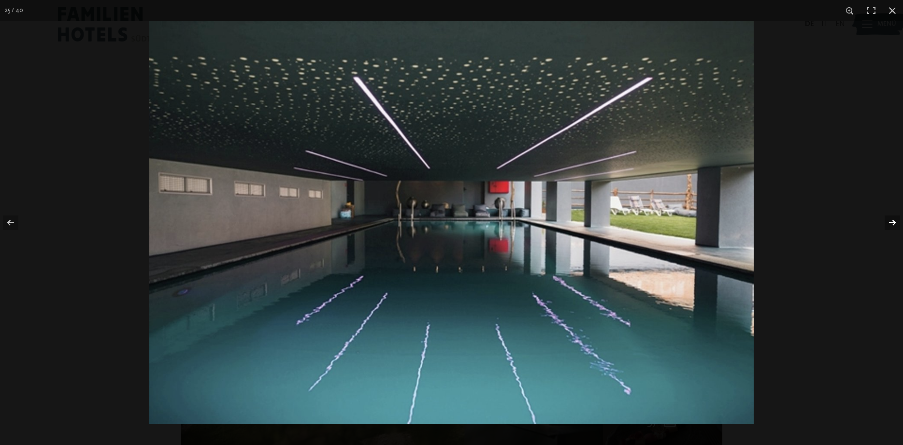
click at [891, 223] on button "button" at bounding box center [886, 222] width 34 height 48
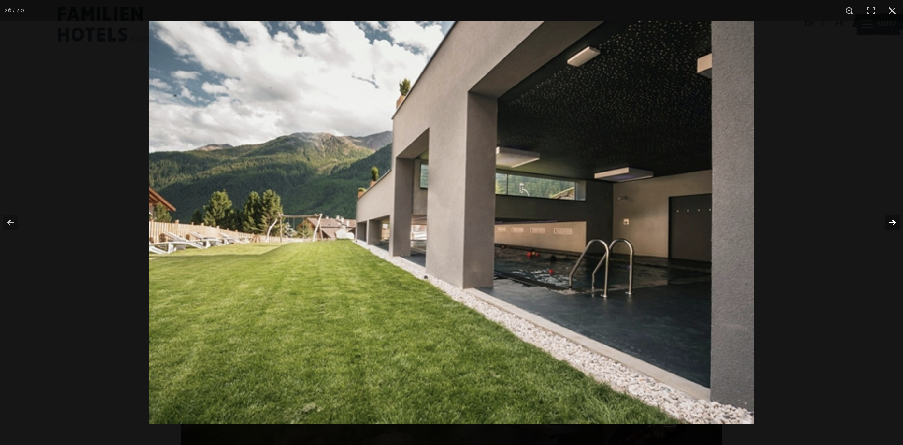
click at [891, 223] on button "button" at bounding box center [886, 222] width 34 height 48
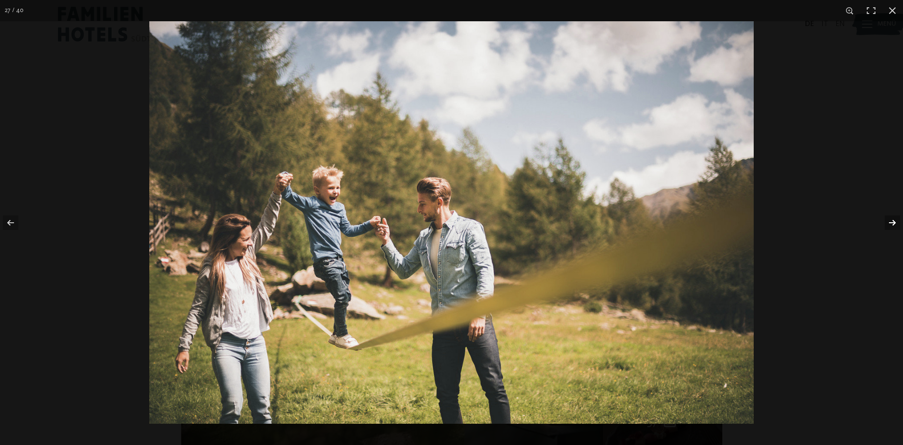
click at [891, 223] on button "button" at bounding box center [886, 222] width 34 height 48
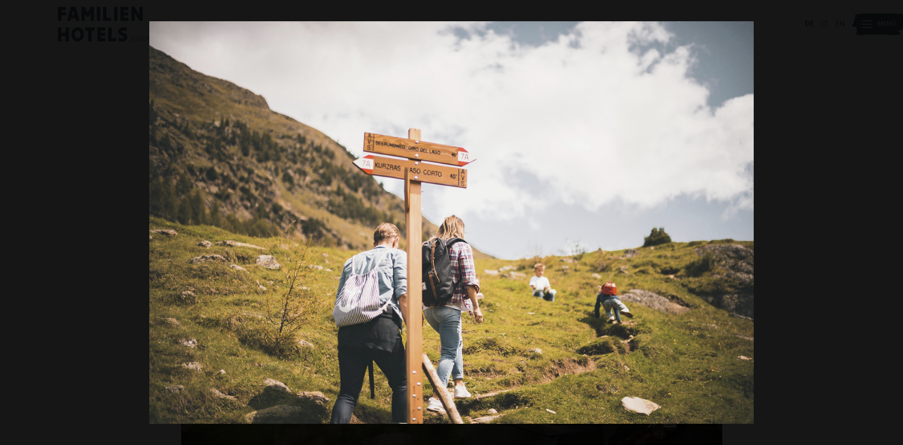
click at [891, 223] on button "button" at bounding box center [886, 222] width 34 height 48
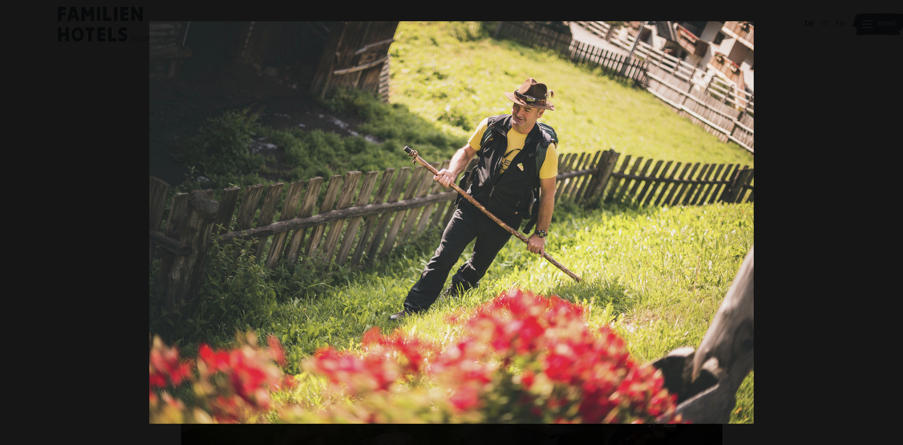
click at [891, 223] on button "button" at bounding box center [886, 222] width 34 height 48
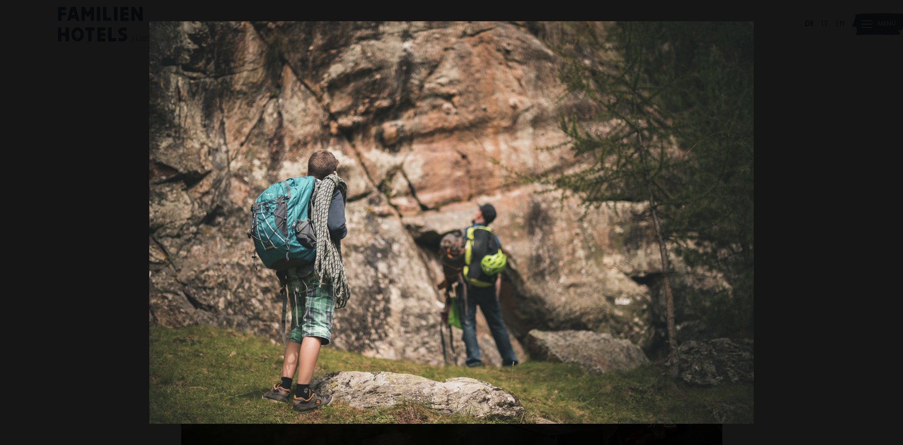
click at [891, 223] on button "button" at bounding box center [886, 222] width 34 height 48
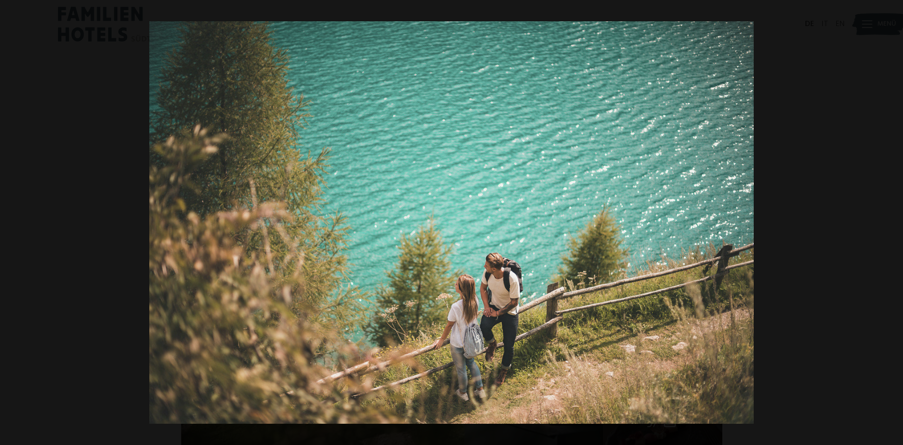
click at [891, 223] on button "button" at bounding box center [886, 222] width 34 height 48
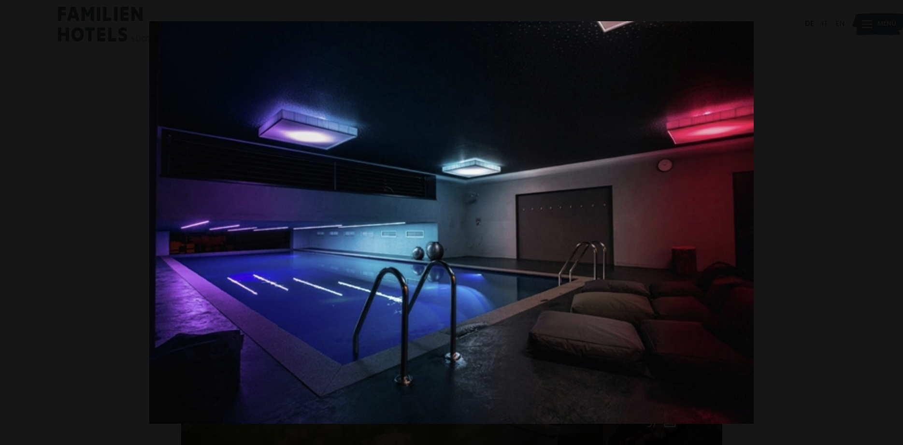
click at [891, 223] on button "button" at bounding box center [886, 222] width 34 height 48
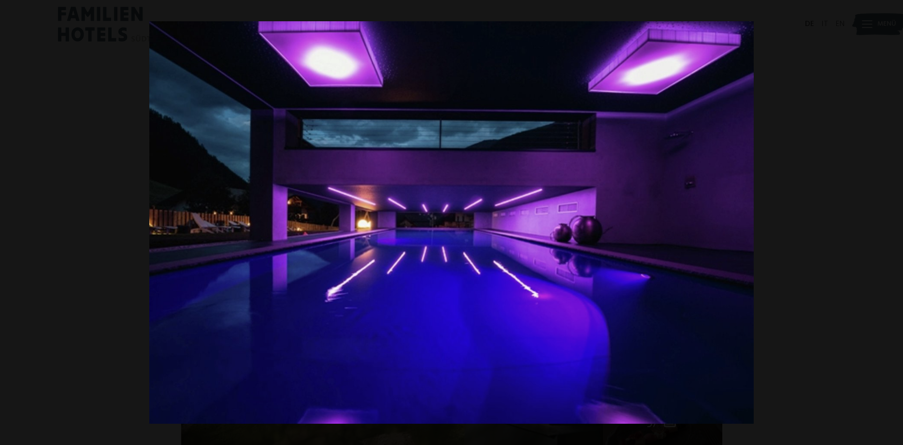
click at [891, 223] on button "button" at bounding box center [886, 222] width 34 height 48
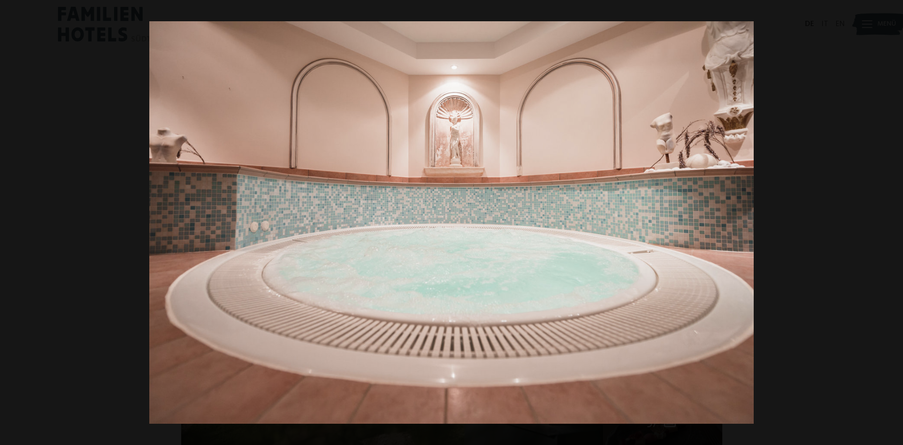
click at [891, 223] on button "button" at bounding box center [886, 222] width 34 height 48
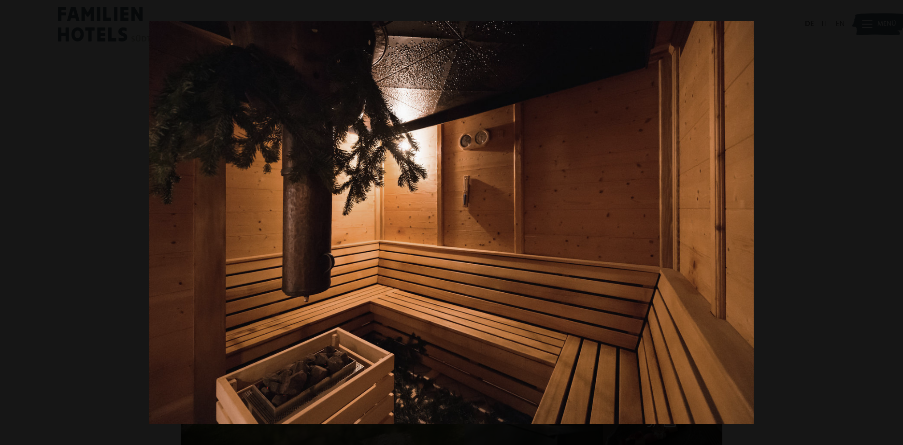
click at [891, 223] on button "button" at bounding box center [886, 222] width 34 height 48
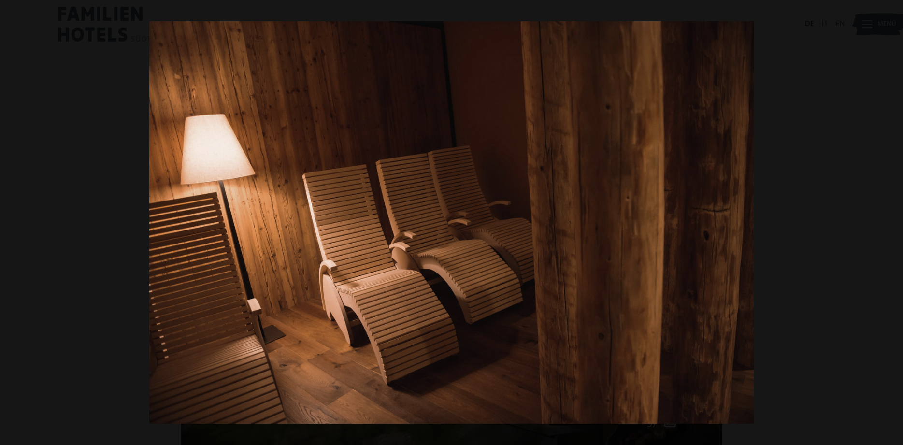
click at [891, 223] on button "button" at bounding box center [886, 222] width 34 height 48
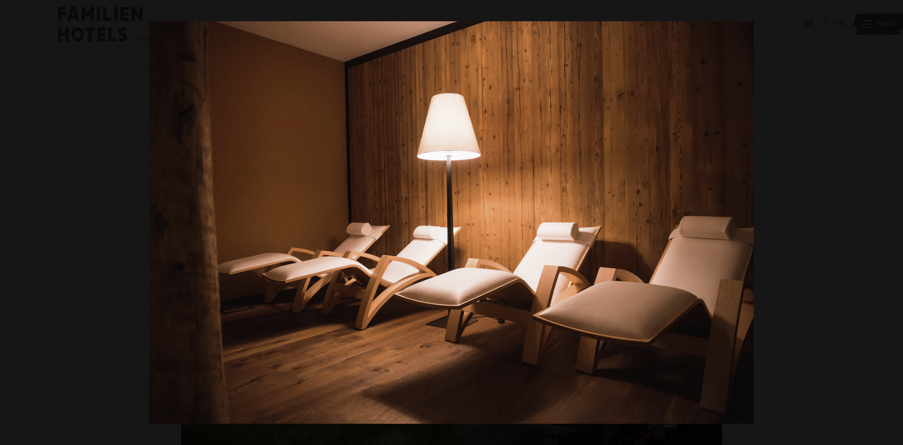
click at [891, 223] on button "button" at bounding box center [886, 222] width 34 height 48
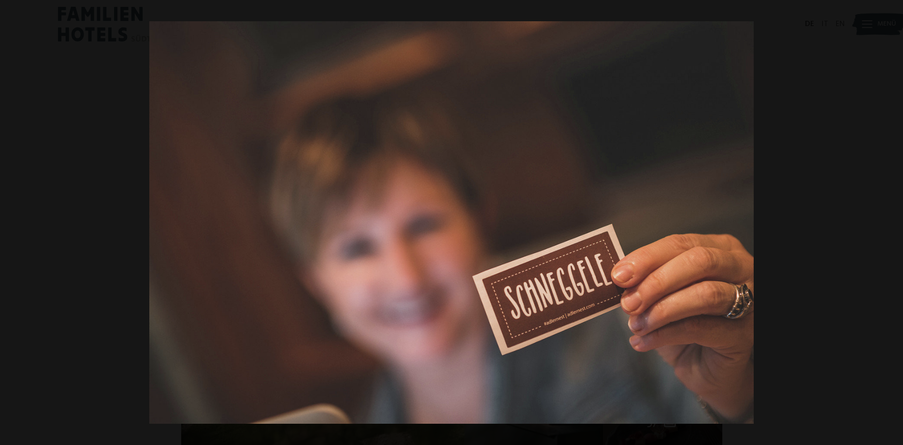
click at [891, 223] on button "button" at bounding box center [886, 222] width 34 height 48
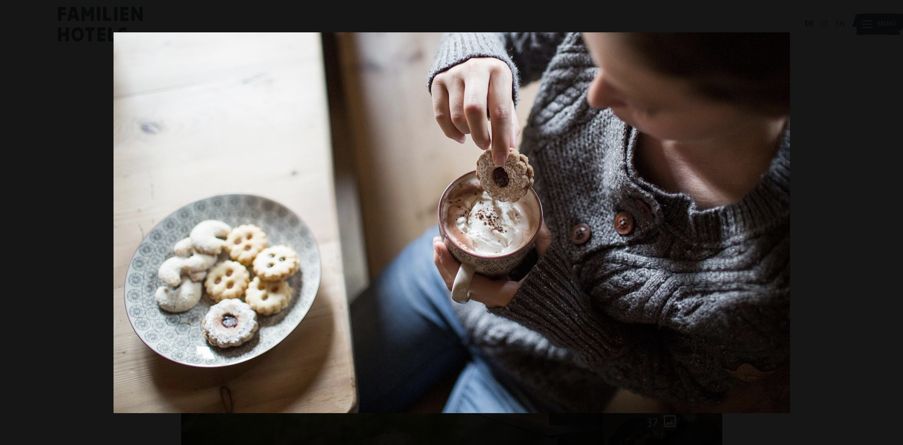
click at [891, 223] on button "button" at bounding box center [886, 222] width 34 height 48
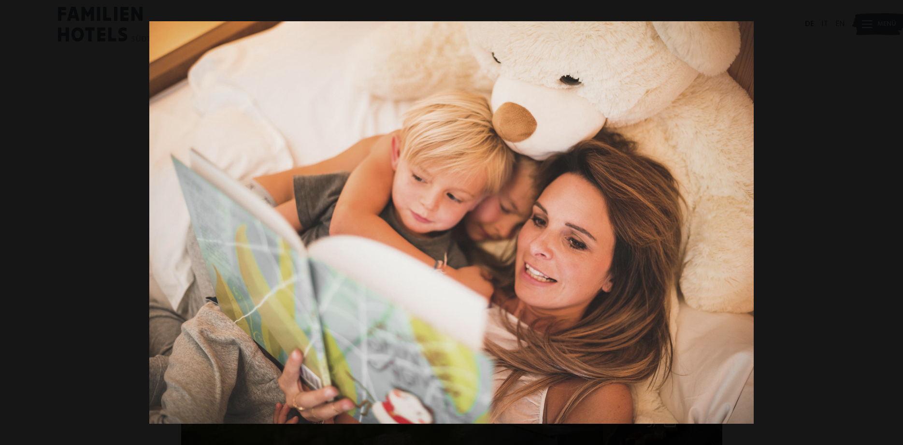
click at [891, 223] on button "button" at bounding box center [886, 222] width 34 height 48
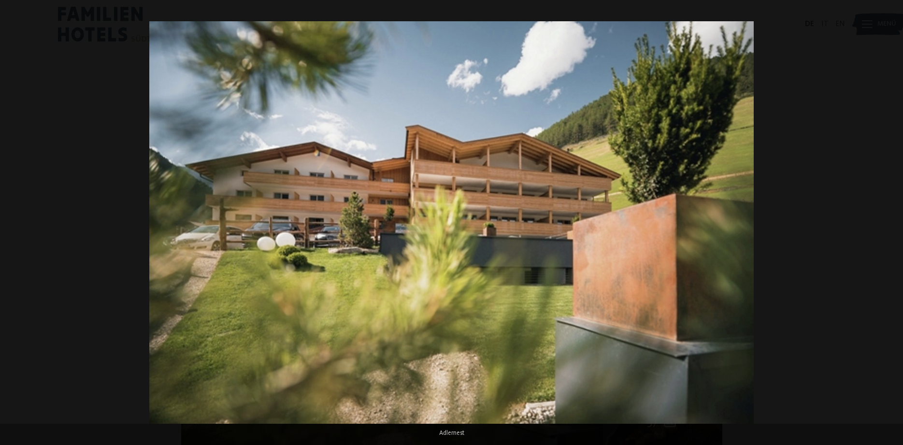
click at [891, 223] on button "button" at bounding box center [886, 222] width 34 height 48
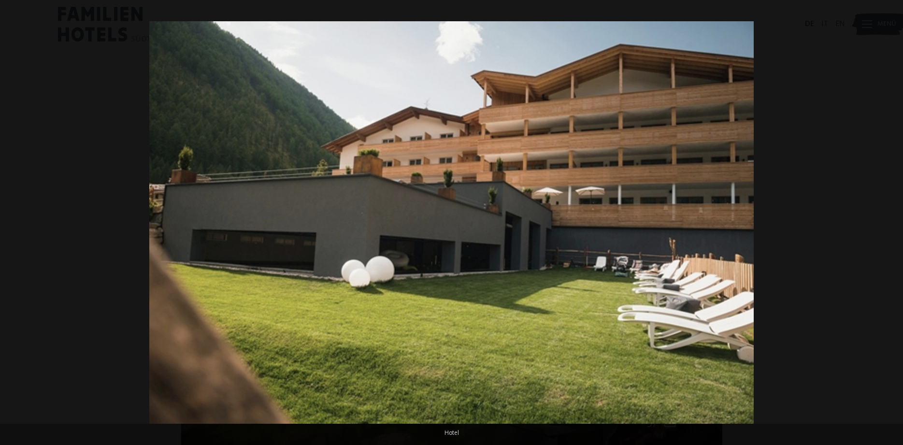
click at [891, 223] on button "button" at bounding box center [886, 222] width 34 height 48
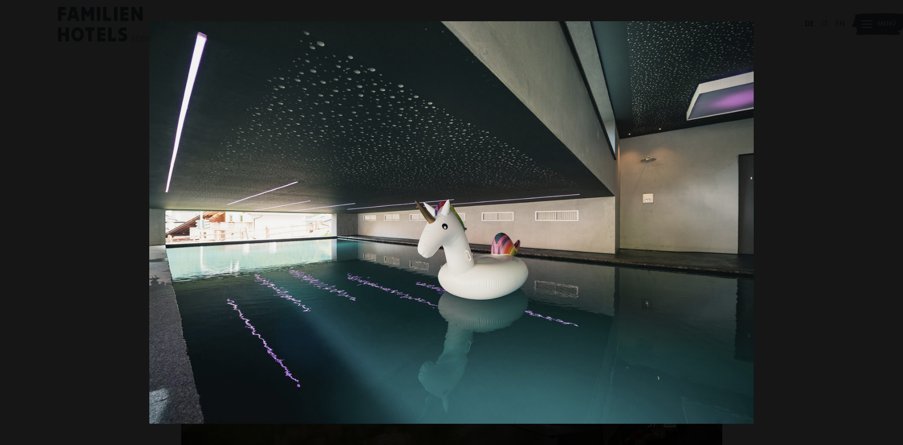
click at [891, 223] on button "button" at bounding box center [886, 222] width 34 height 48
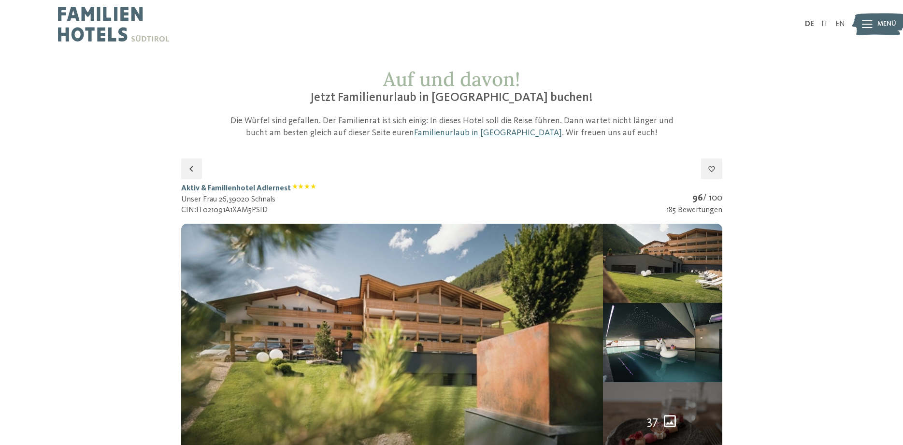
drag, startPoint x: 182, startPoint y: 187, endPoint x: 315, endPoint y: 186, distance: 133.3
click at [315, 186] on div "Aktiv & Familienhotel Adlernest Unser Frau 26 , 39020 Schnals CIN: IT021091A1XA…" at bounding box center [451, 199] width 541 height 32
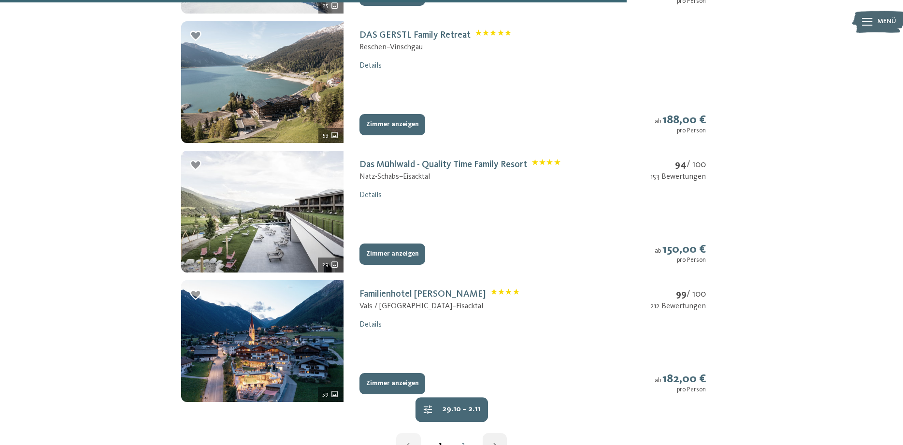
scroll to position [1232, 0]
